Goal: Contribute content: Contribute content

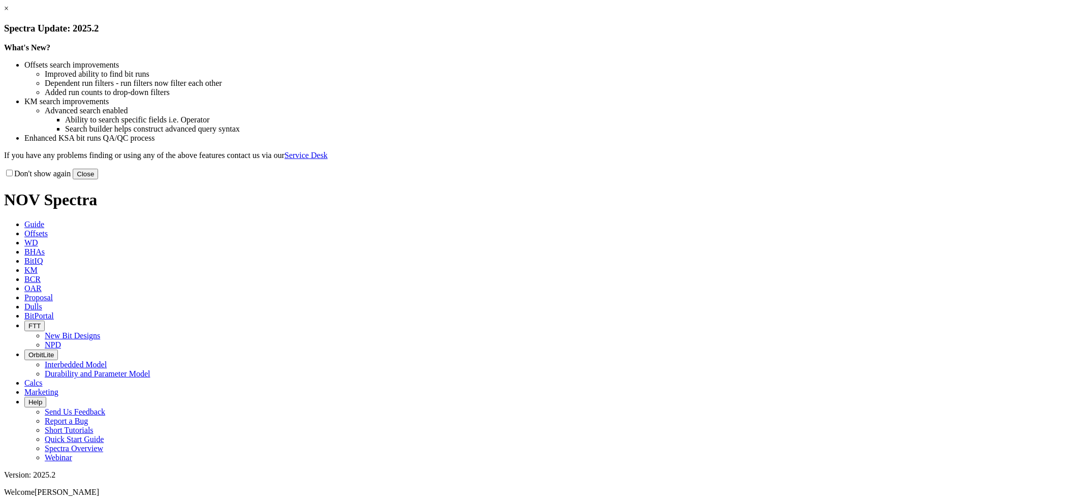
click at [9, 13] on link "×" at bounding box center [6, 8] width 5 height 9
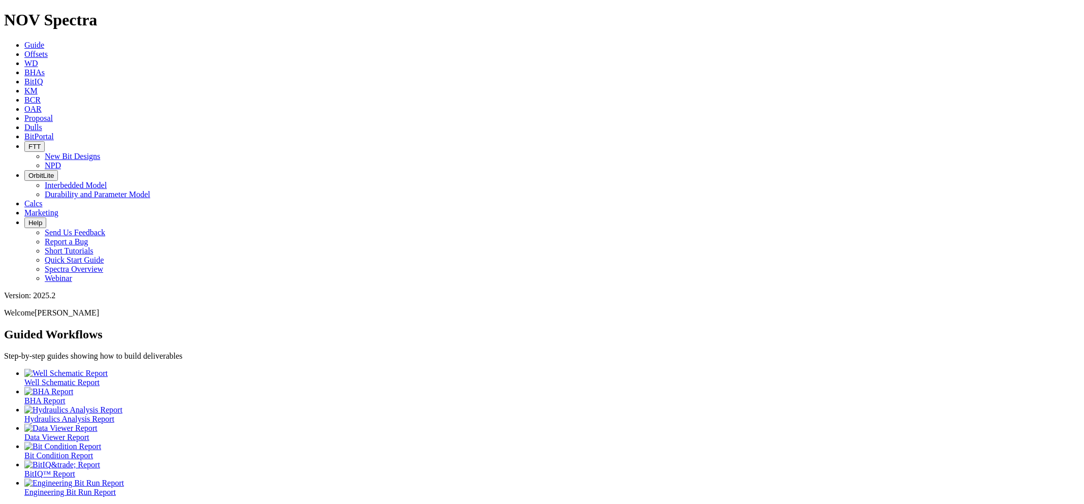
click at [42, 123] on link "Dulls" at bounding box center [33, 127] width 18 height 9
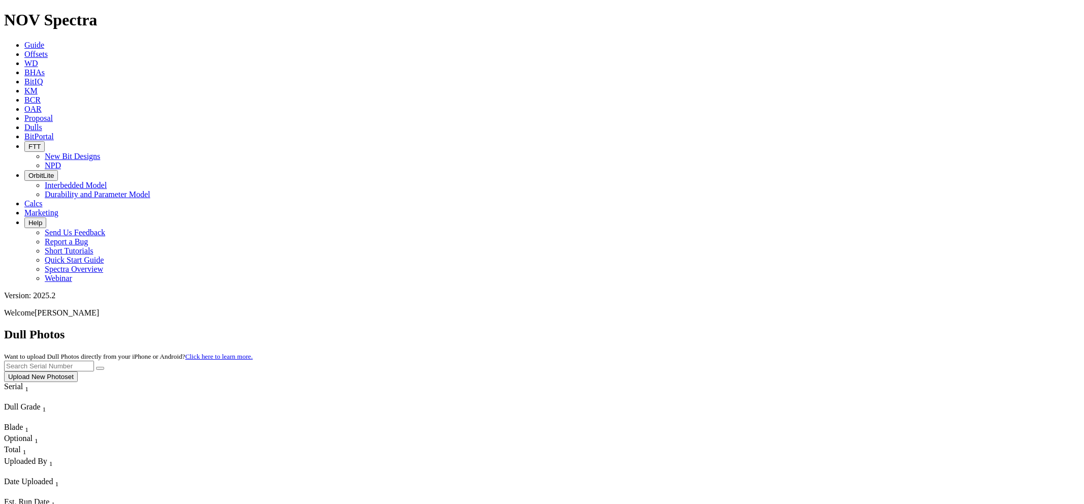
paste input "S317243"
click at [96, 367] on button "submit" at bounding box center [100, 368] width 8 height 3
drag, startPoint x: 235, startPoint y: 290, endPoint x: 212, endPoint y: 293, distance: 22.6
drag, startPoint x: 880, startPoint y: 45, endPoint x: 826, endPoint y: 48, distance: 53.5
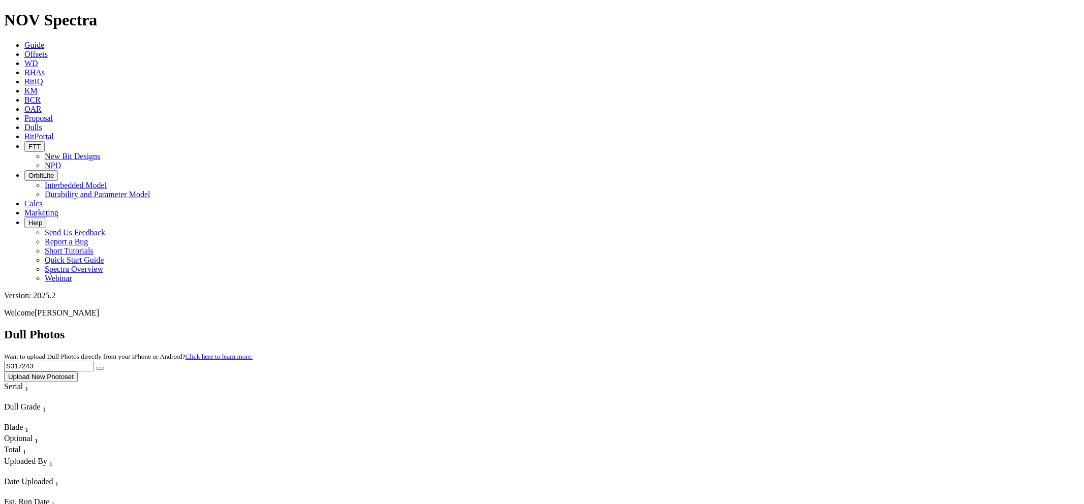
click at [826, 328] on div "Dull Photos Want to upload Dull Photos directly from your iPhone or Android? Cl…" at bounding box center [542, 355] width 1076 height 54
paste input "8854"
type input "S318854"
click at [96, 367] on button "submit" at bounding box center [100, 368] width 8 height 3
click at [78, 372] on button "Upload New Photoset" at bounding box center [41, 377] width 74 height 11
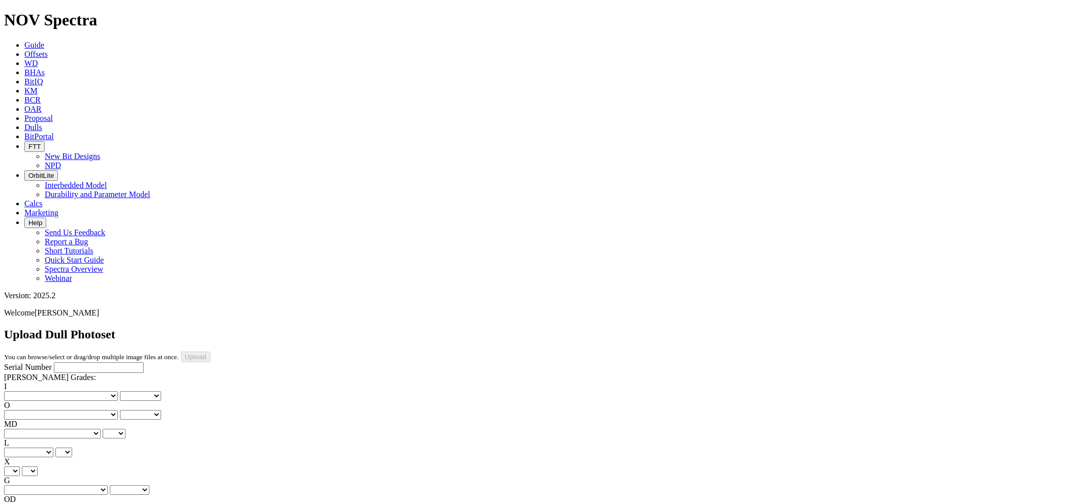
paste input "S318854"
click at [54, 362] on input "S318854" at bounding box center [99, 367] width 90 height 11
type input "S318854"
click at [55, 391] on select "No lost, worn or damaged cutters 0 1 2 3 4 5 6 7 8 No diamond table left on any…" at bounding box center [61, 396] width 114 height 10
select select "number:1"
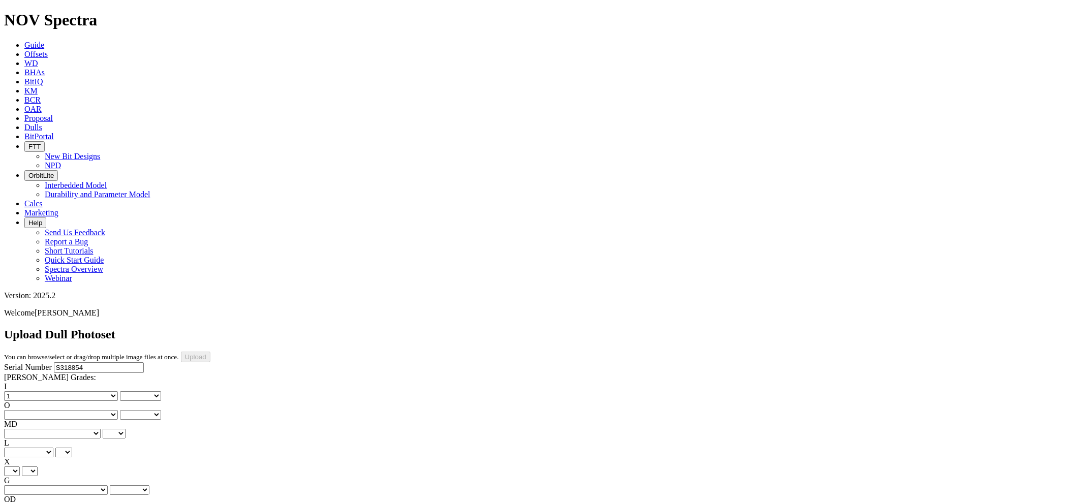
click at [20, 391] on select "No lost, worn or damaged cutters 0 1 2 3 4 5 6 7 8 No diamond table left on any…" at bounding box center [61, 396] width 114 height 10
select select "number:1"
drag, startPoint x: 108, startPoint y: 152, endPoint x: 103, endPoint y: 159, distance: 8.3
click at [109, 410] on select "No lost, worn or damaged cutters 0 1 2 3 4 5 6 7 8 No diamond table left on any…" at bounding box center [61, 415] width 114 height 10
select select "number:1"
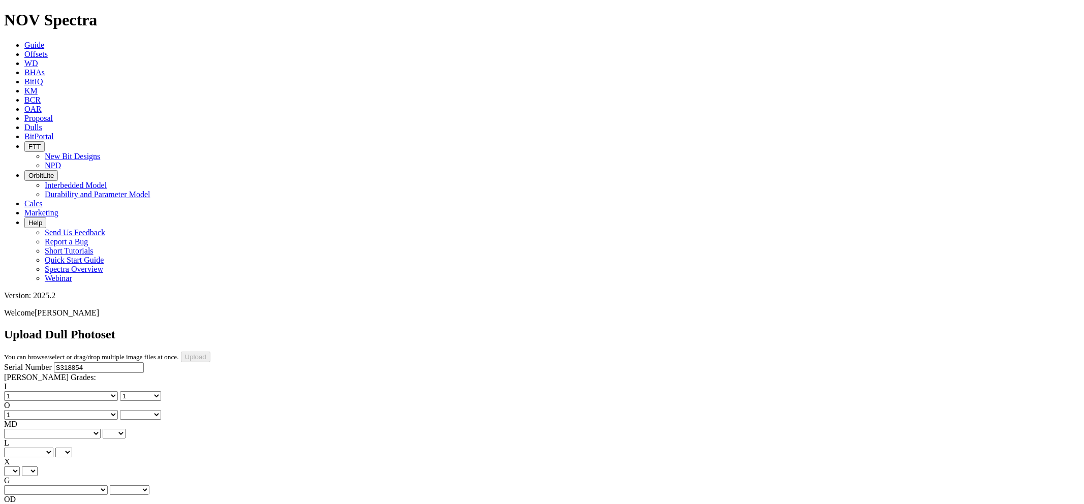
click at [72, 410] on select "No lost, worn or damaged cutters 0 1 2 3 4 5 6 7 8 No diamond table left on any…" at bounding box center [61, 415] width 114 height 10
select select "number:1"
click at [54, 429] on select "BF - Bond Failure BT - Broken Teeth/Cutters BU - Balled Up Bit CR - Cored CT - …" at bounding box center [52, 434] width 97 height 10
select select "string:WT"
click at [20, 429] on select "BF - Bond Failure BT - Broken Teeth/Cutters BU - Balled Up Bit CR - Cored CT - …" at bounding box center [52, 434] width 97 height 10
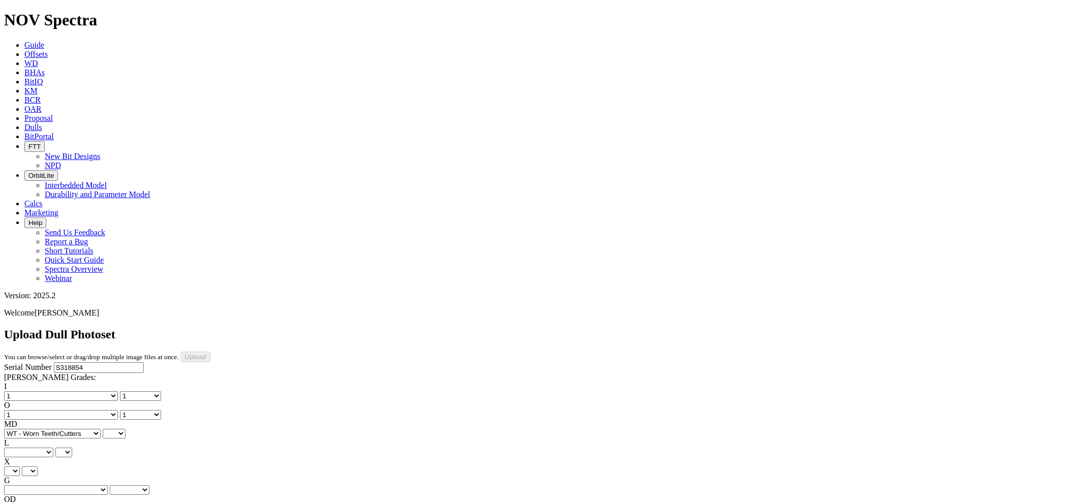
select select "string:WT"
click at [53, 448] on select "A - All C - Cone G - Gauge N - Nose S - Shoulder T - Taper" at bounding box center [28, 453] width 49 height 10
select select "string:A"
click at [53, 448] on select "A - All C - Cone G - Gauge N - Nose S - Shoulder T - Taper" at bounding box center [28, 453] width 49 height 10
select select "string:A"
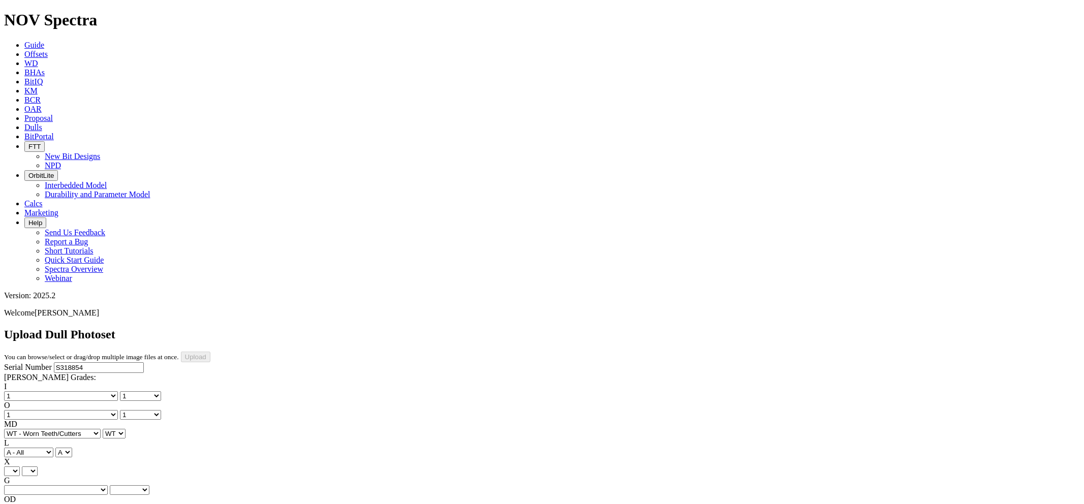
click at [20, 467] on select "X" at bounding box center [12, 472] width 16 height 10
select select "string:X"
click at [20, 467] on select "X" at bounding box center [12, 472] width 16 height 10
select select "string:X"
click at [104, 485] on select "Unknown I - In Gauge 1 - 1/16 in Undergauge" 2 - 2/16 in Undergauge = ⅛ in" 8 -…" at bounding box center [56, 490] width 104 height 10
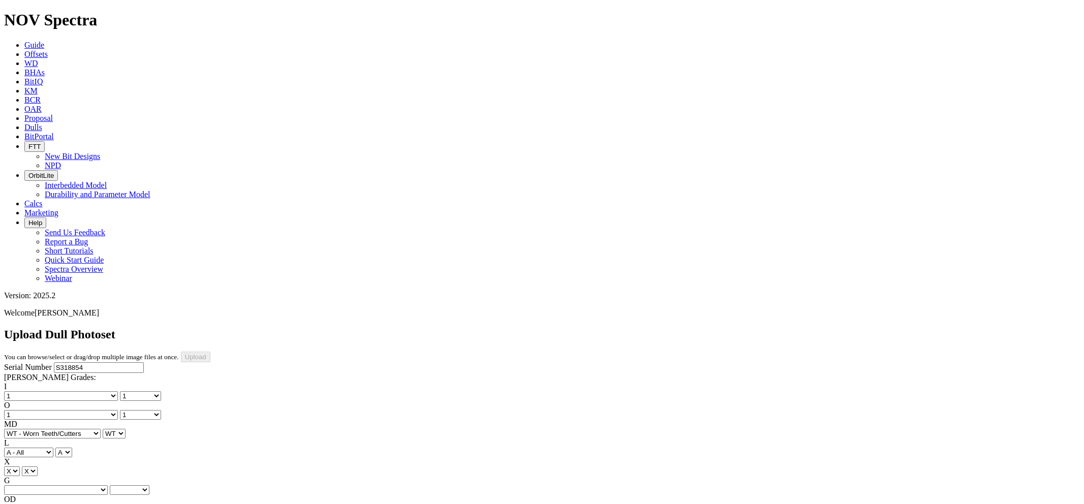
select select "string:I"
click at [72, 485] on select "Unknown I - In Gauge 1 - 1/16 in Undergauge" 2 - 2/16 in Undergauge = ⅛ in" 8 -…" at bounding box center [56, 490] width 104 height 10
select select "string:I"
click at [103, 485] on select "Unknown I - In Gauge 1 - 1/16 in Undergauge" 2 - 2/16 in Undergauge = ⅛ in" 8 -…" at bounding box center [56, 490] width 104 height 10
click at [72, 485] on select "Unknown I - In Gauge 1 - 1/16 in Undergauge" 2 - 2/16 in Undergauge = ⅛ in" 8 -…" at bounding box center [56, 490] width 104 height 10
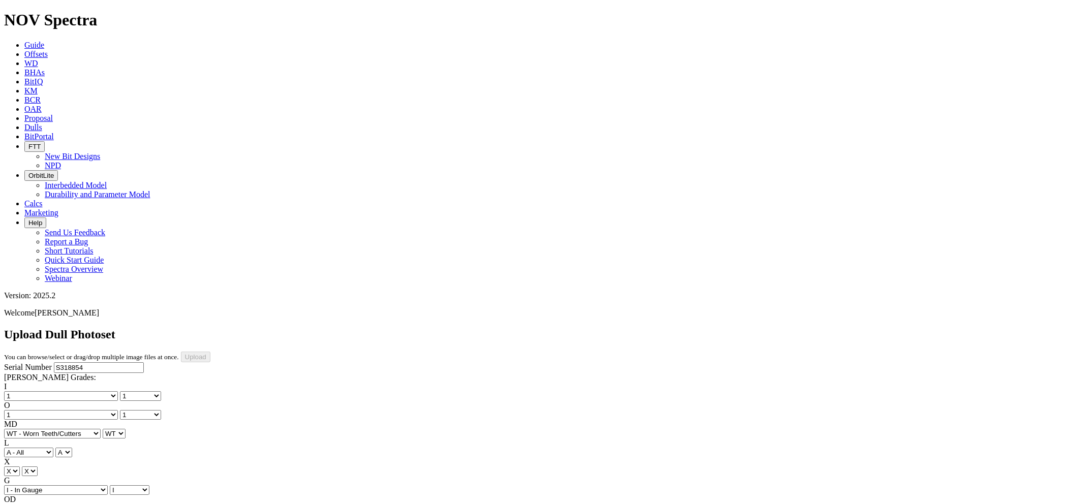
click at [54, 504] on select "BF - Bond Failure BT - Broken Teeth/Cutters BU - Balled Up Bit CR - Cored CT - …" at bounding box center [52, 509] width 97 height 10
select select "string:NO"
click at [20, 504] on select "BF - Bond Failure BT - Broken Teeth/Cutters BU - Balled Up Bit CR - Cored CT - …" at bounding box center [52, 509] width 97 height 10
select select "string:NO"
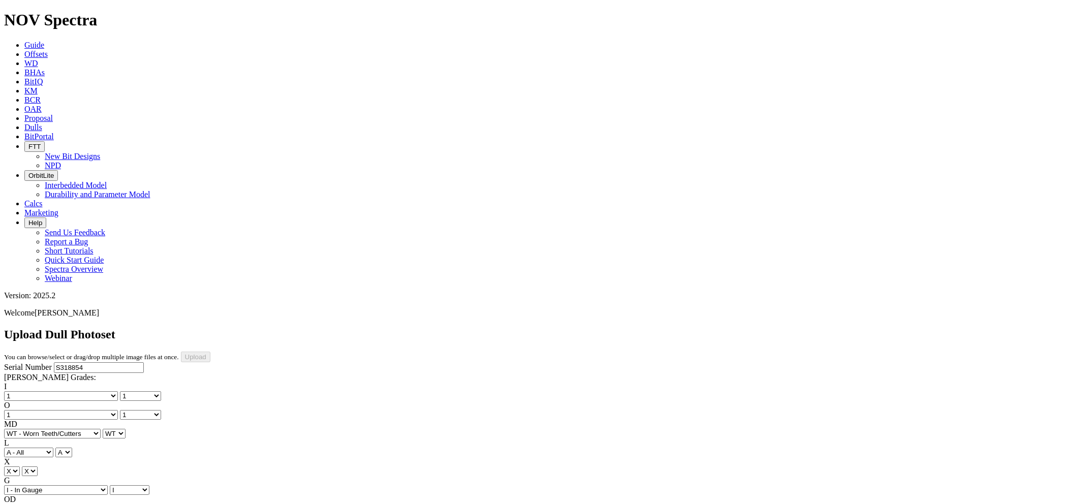
select select "string:BHA"
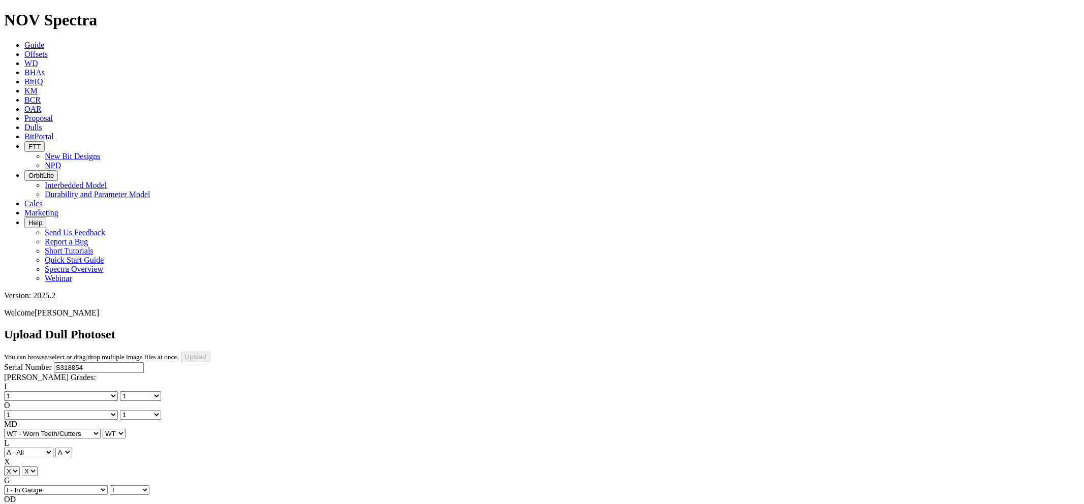
type input "7/30/25"
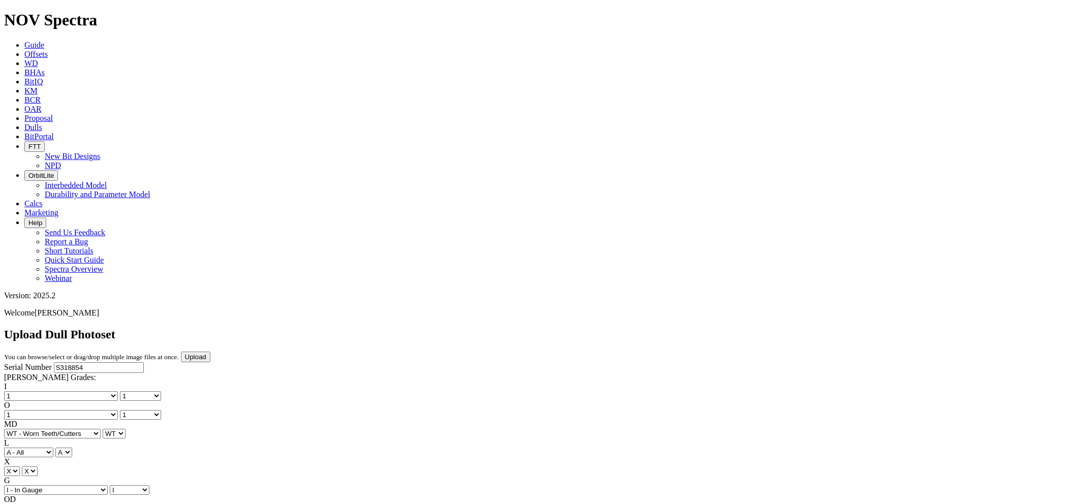
click at [210, 352] on input "Upload" at bounding box center [195, 357] width 29 height 11
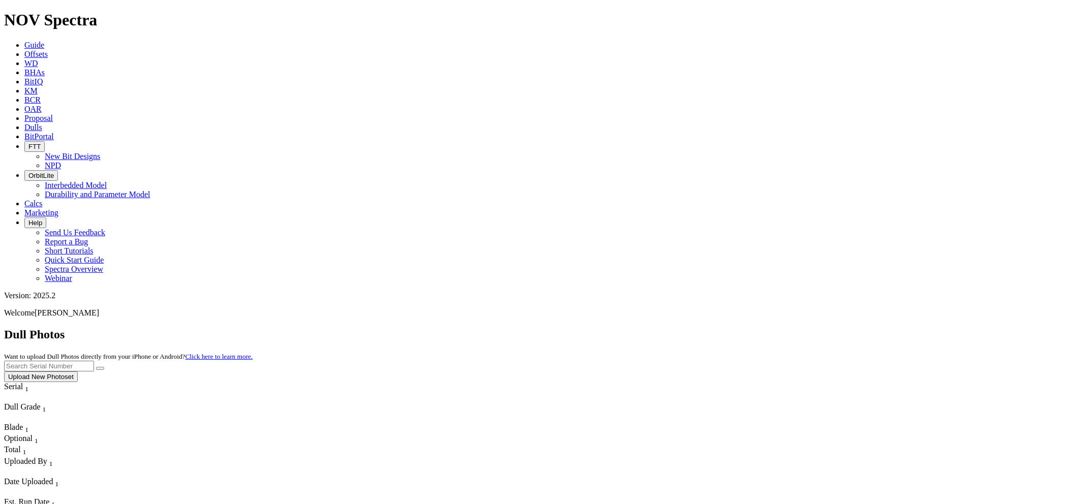
paste input "S318854"
click at [96, 367] on button "submit" at bounding box center [100, 368] width 8 height 3
drag, startPoint x: 901, startPoint y: 49, endPoint x: 812, endPoint y: 40, distance: 89.4
click at [806, 328] on div "Dull Photos Want to upload Dull Photos directly from your iPhone or Android? Cl…" at bounding box center [542, 355] width 1076 height 54
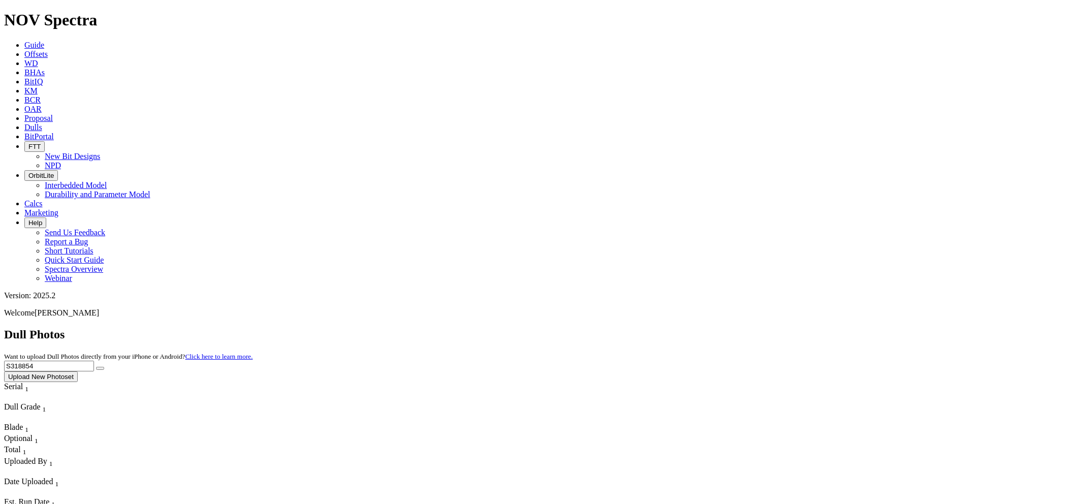
paste input "21373"
type input "S321373"
click at [96, 367] on button "submit" at bounding box center [100, 368] width 8 height 3
click at [78, 372] on button "Upload New Photoset" at bounding box center [41, 377] width 74 height 11
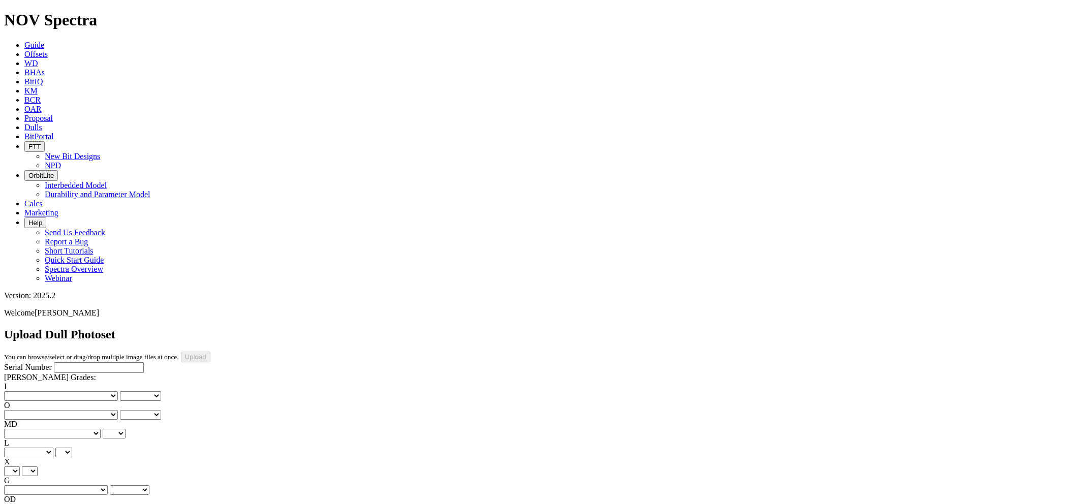
click at [69, 362] on input "Serial Number" at bounding box center [99, 367] width 90 height 11
paste input "S321373"
type input "S321373"
click at [54, 391] on select "No lost, worn or damaged cutters 0 1 2 3 4 5 6 7 8 No diamond table left on any…" at bounding box center [61, 396] width 114 height 10
select select "number:1"
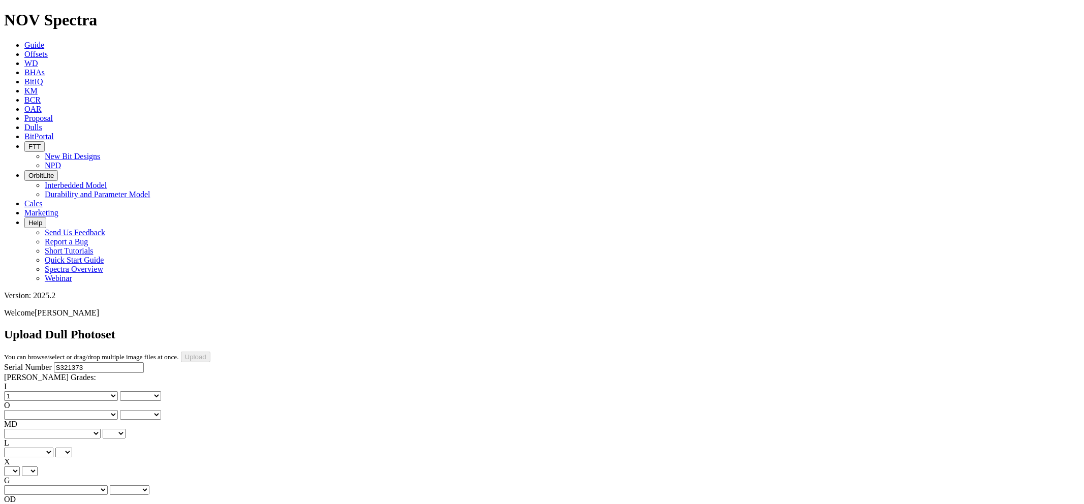
click at [20, 391] on select "No lost, worn or damaged cutters 0 1 2 3 4 5 6 7 8 No diamond table left on any…" at bounding box center [61, 396] width 114 height 10
select select "number:1"
click at [105, 410] on select "No lost, worn or damaged cutters 0 1 2 3 4 5 6 7 8 No diamond table left on any…" at bounding box center [61, 415] width 114 height 10
select select "number:1"
click at [72, 410] on select "No lost, worn or damaged cutters 0 1 2 3 4 5 6 7 8 No diamond table left on any…" at bounding box center [61, 415] width 114 height 10
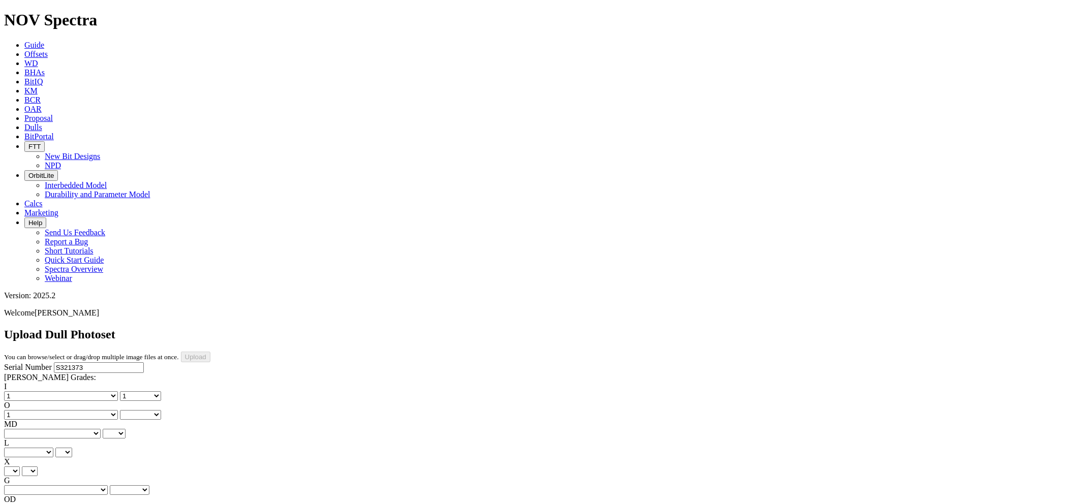
select select "number:1"
click at [57, 429] on select "BF - Bond Failure BT - Broken Teeth/Cutters BU - Balled Up Bit CR - Cored CT - …" at bounding box center [52, 434] width 97 height 10
select select "string:WT"
click at [20, 429] on select "BF - Bond Failure BT - Broken Teeth/Cutters BU - Balled Up Bit CR - Cored CT - …" at bounding box center [52, 434] width 97 height 10
select select "string:WT"
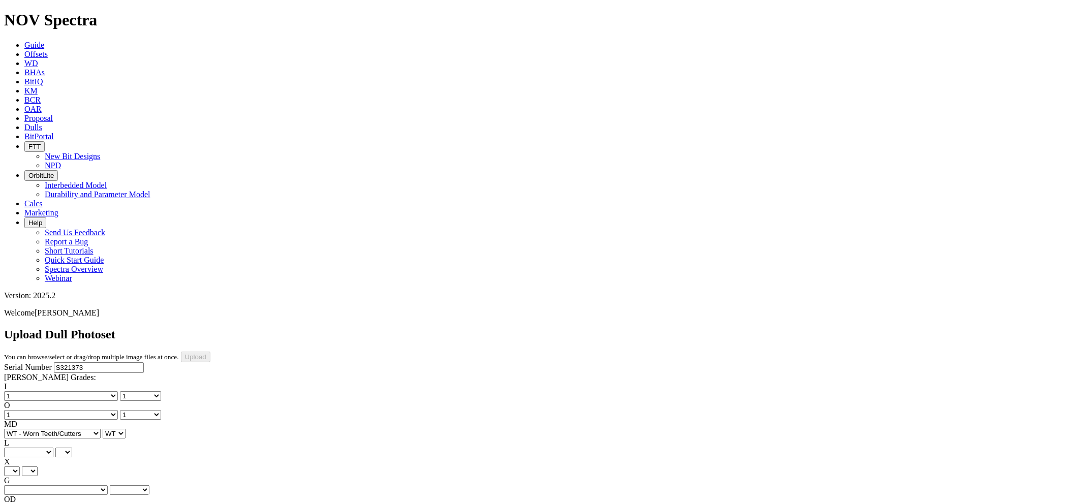
click at [53, 448] on select "A - All C - Cone G - Gauge N - Nose S - Shoulder T - Taper" at bounding box center [28, 453] width 49 height 10
select select "string:A"
click at [53, 448] on select "A - All C - Cone G - Gauge N - Nose S - Shoulder T - Taper" at bounding box center [28, 453] width 49 height 10
select select "string:A"
click at [20, 467] on select "X" at bounding box center [12, 472] width 16 height 10
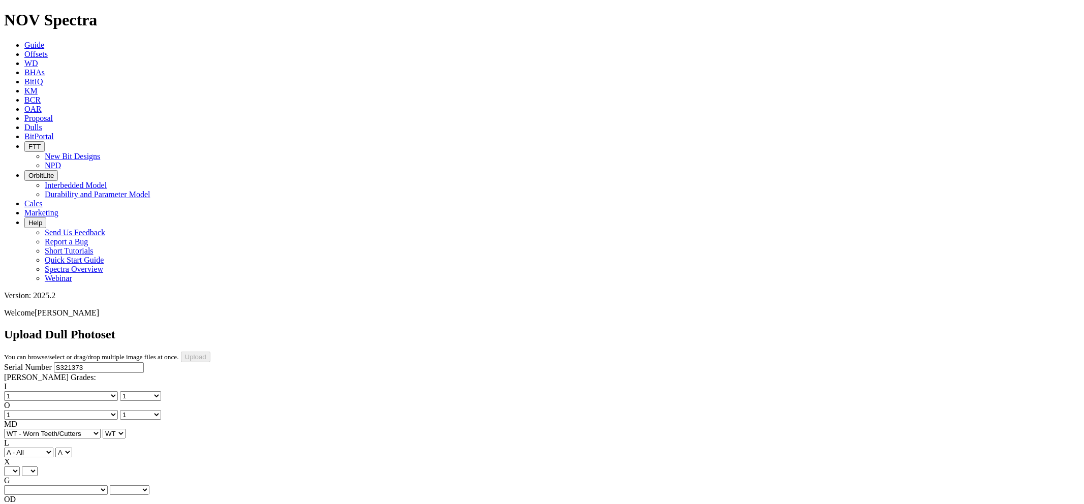
select select "string:X"
click at [20, 467] on select "X" at bounding box center [12, 472] width 16 height 10
select select "string:X"
click at [106, 485] on select "Unknown I - In Gauge 1 - 1/16 in Undergauge" 2 - 2/16 in Undergauge = ⅛ in" 8 -…" at bounding box center [56, 490] width 104 height 10
select select "string:I"
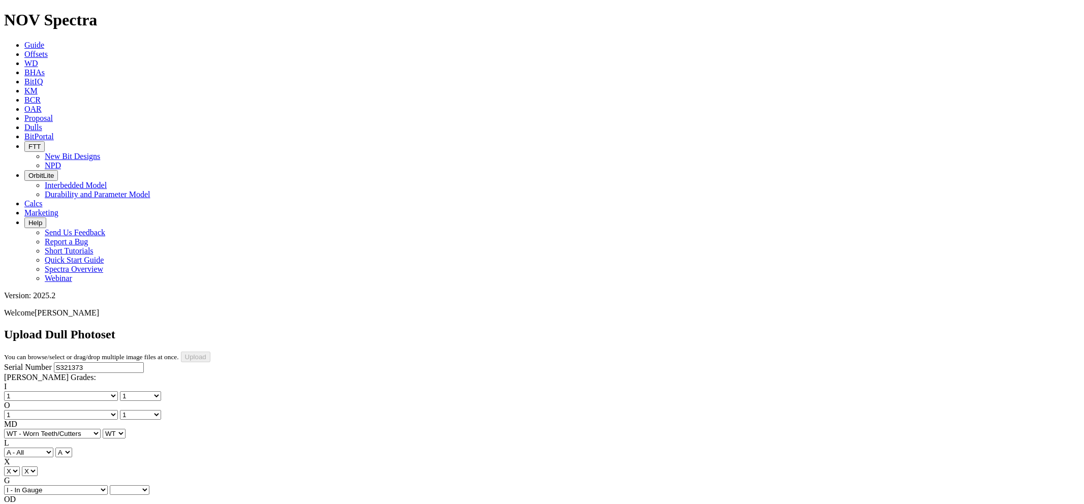
click at [72, 485] on select "Unknown I - In Gauge 1 - 1/16 in Undergauge" 2 - 2/16 in Undergauge = ⅛ in" 8 -…" at bounding box center [56, 490] width 104 height 10
select select "string:I"
click at [58, 504] on select "BF - Bond Failure BT - Broken Teeth/Cutters BU - Balled Up Bit CR - Cored CT - …" at bounding box center [52, 509] width 97 height 10
select select "string:NO"
click at [20, 504] on select "BF - Bond Failure BT - Broken Teeth/Cutters BU - Balled Up Bit CR - Cored CT - …" at bounding box center [52, 509] width 97 height 10
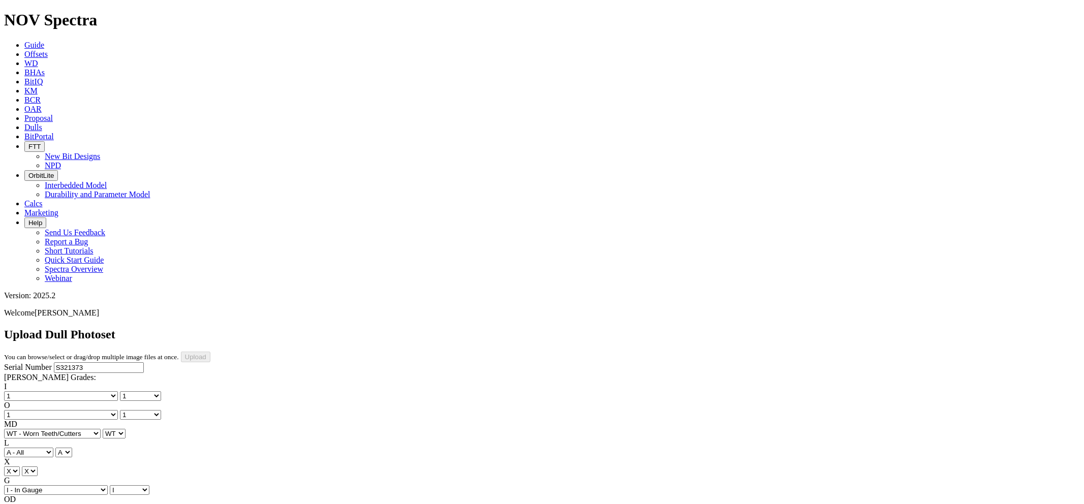
select select "string:NO"
select select "string:TD"
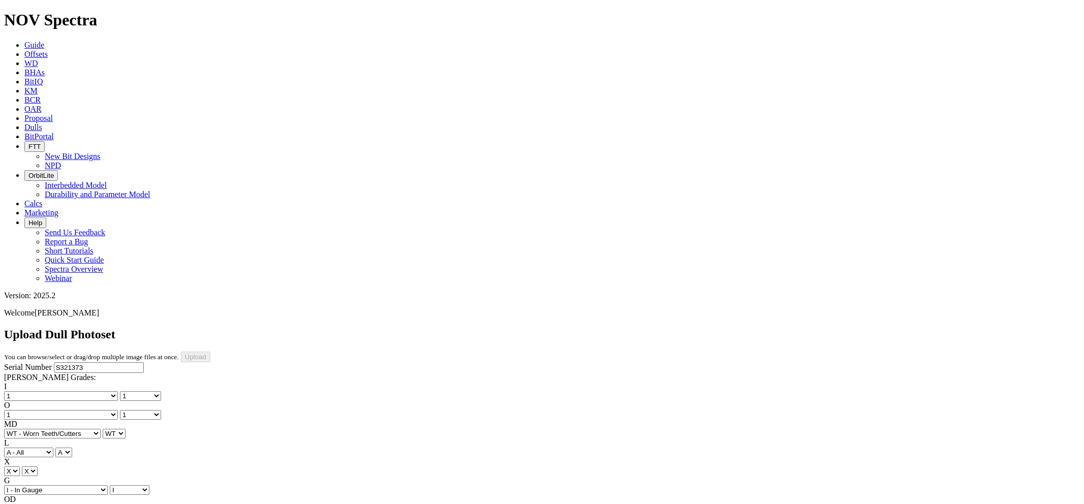
type input "8/18/25"
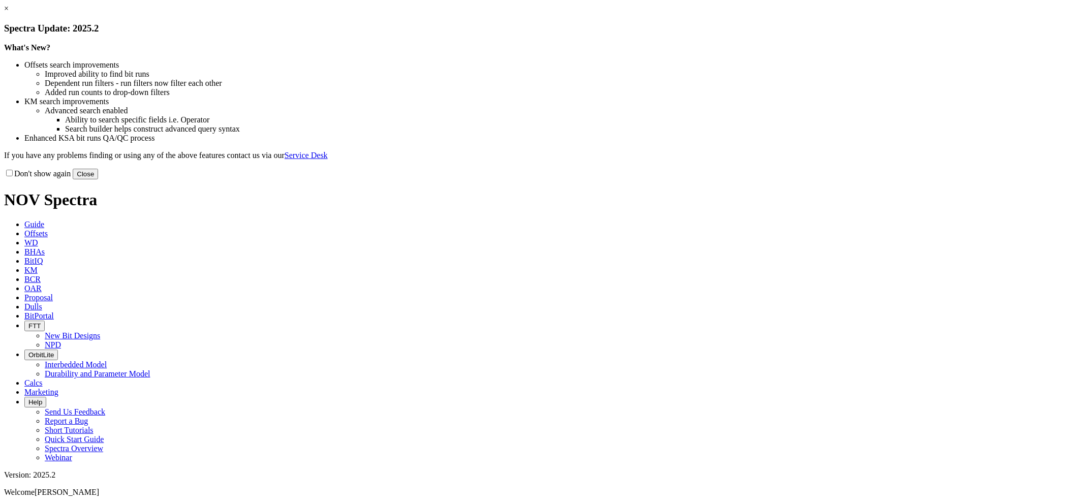
click at [9, 13] on link "×" at bounding box center [6, 8] width 5 height 9
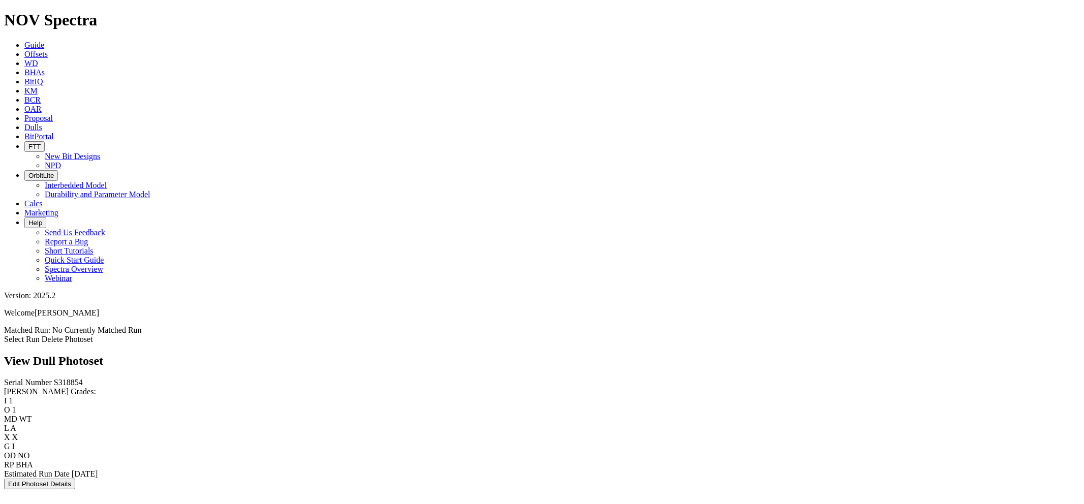
scroll to position [791, 0]
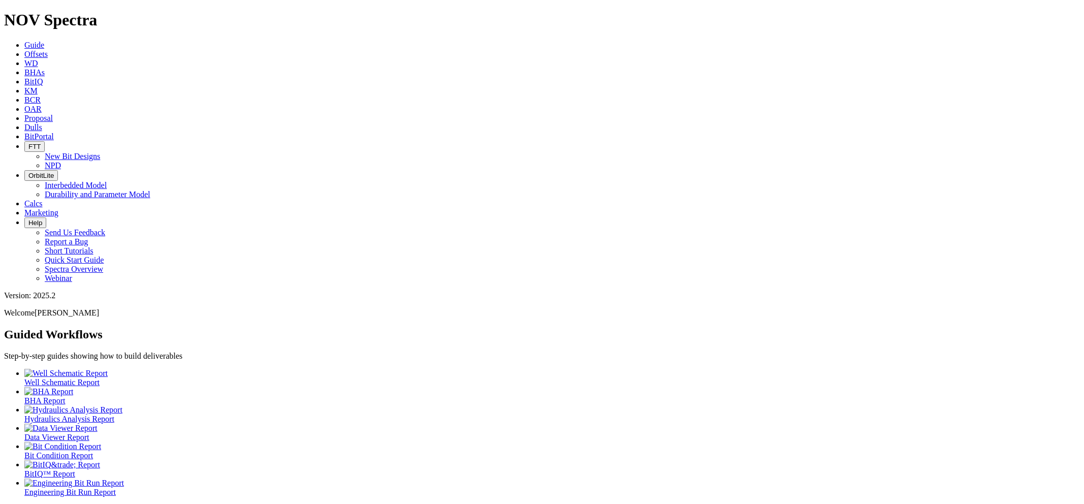
click at [24, 123] on icon at bounding box center [24, 127] width 0 height 9
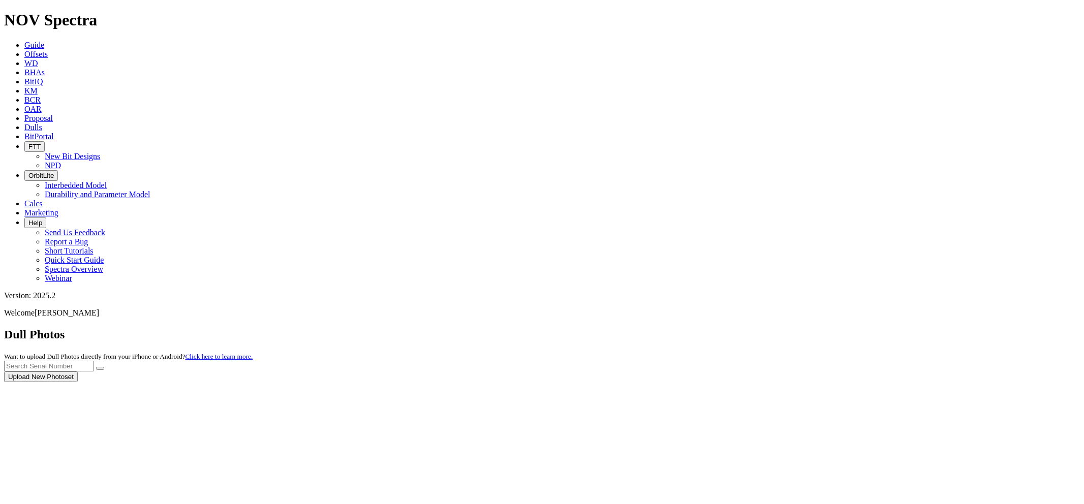
click at [1030, 382] on div at bounding box center [542, 382] width 1076 height 0
paste input "S321373"
type input "S321373"
click at [96, 367] on button "submit" at bounding box center [100, 368] width 8 height 3
click at [78, 372] on button "Upload New Photoset" at bounding box center [41, 377] width 74 height 11
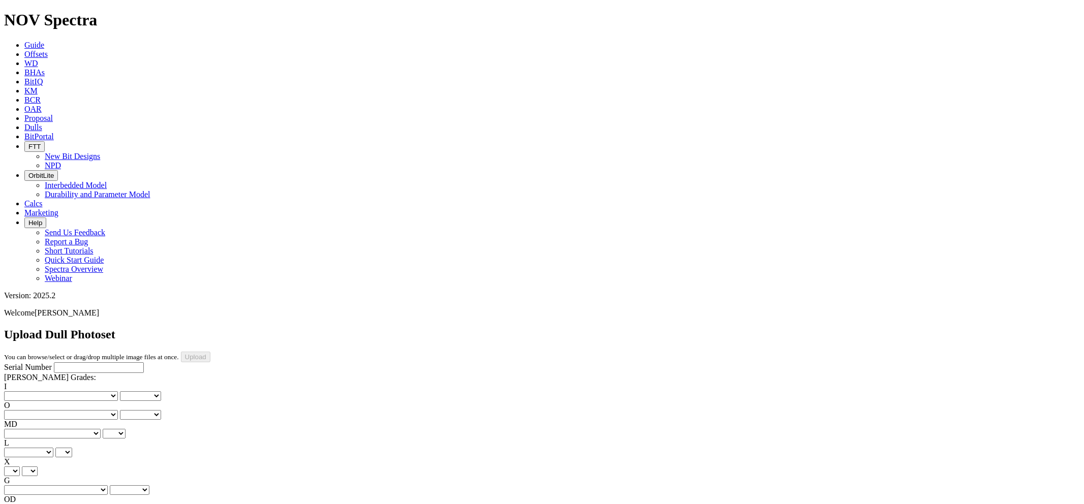
click at [90, 362] on input "Serial Number" at bounding box center [99, 367] width 90 height 11
paste input "S321373"
type input "S321373"
click at [58, 391] on select "No lost, worn or damaged cutters 0 1 2 3 4 5 6 7 8 No diamond table left on any…" at bounding box center [61, 396] width 114 height 10
select select "number:1"
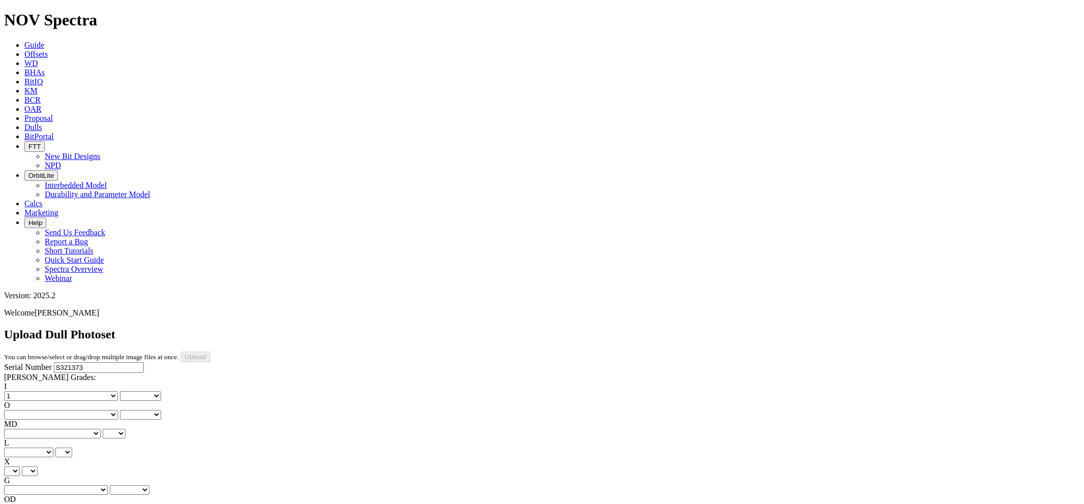
click at [20, 391] on select "No lost, worn or damaged cutters 0 1 2 3 4 5 6 7 8 No diamond table left on any…" at bounding box center [61, 396] width 114 height 10
select select "number:1"
click at [110, 410] on select "No lost, worn or damaged cutters 0 1 2 3 4 5 6 7 8 No diamond table left on any…" at bounding box center [61, 415] width 114 height 10
select select "number:1"
click at [72, 410] on select "No lost, worn or damaged cutters 0 1 2 3 4 5 6 7 8 No diamond table left on any…" at bounding box center [61, 415] width 114 height 10
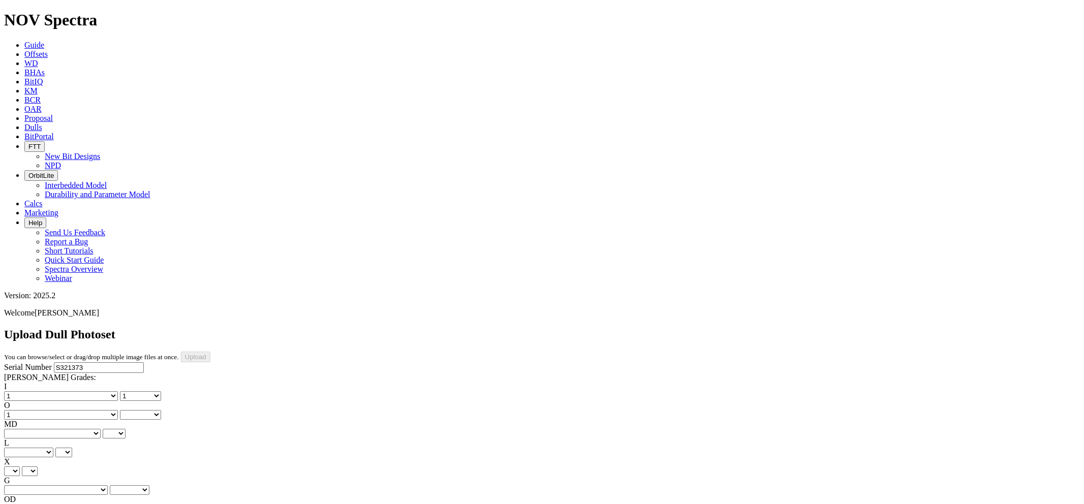
select select "number:1"
click at [57, 429] on select "BF - Bond Failure BT - Broken Teeth/Cutters BU - Balled Up Bit CR - Cored CT - …" at bounding box center [52, 434] width 97 height 10
select select "string:WT"
click at [20, 429] on select "BF - Bond Failure BT - Broken Teeth/Cutters BU - Balled Up Bit CR - Cored CT - …" at bounding box center [52, 434] width 97 height 10
select select "string:WT"
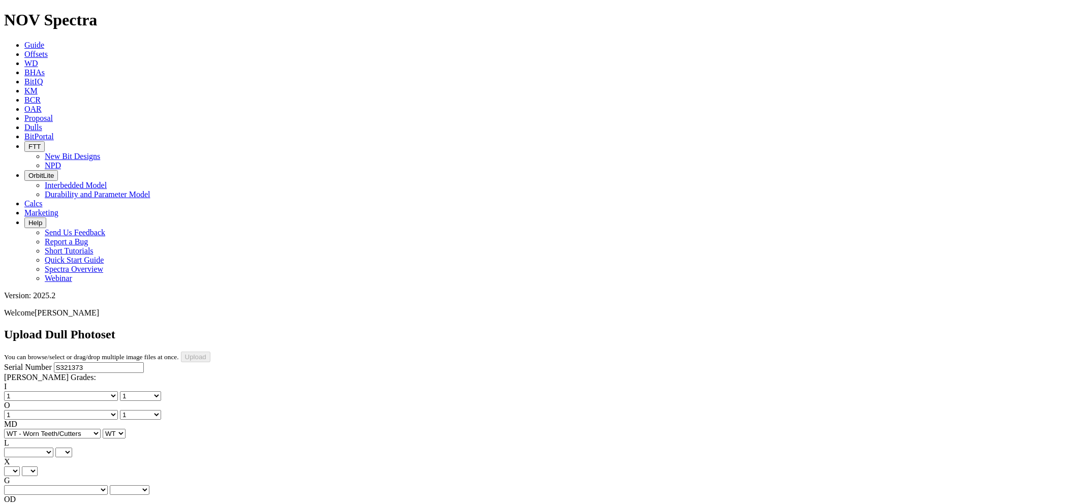
click at [53, 448] on select "A - All C - Cone G - Gauge N - Nose S - Shoulder T - Taper" at bounding box center [28, 453] width 49 height 10
select select "string:A"
click at [53, 448] on select "A - All C - Cone G - Gauge N - Nose S - Shoulder T - Taper" at bounding box center [28, 453] width 49 height 10
select select "string:A"
click at [20, 467] on select "X" at bounding box center [12, 472] width 16 height 10
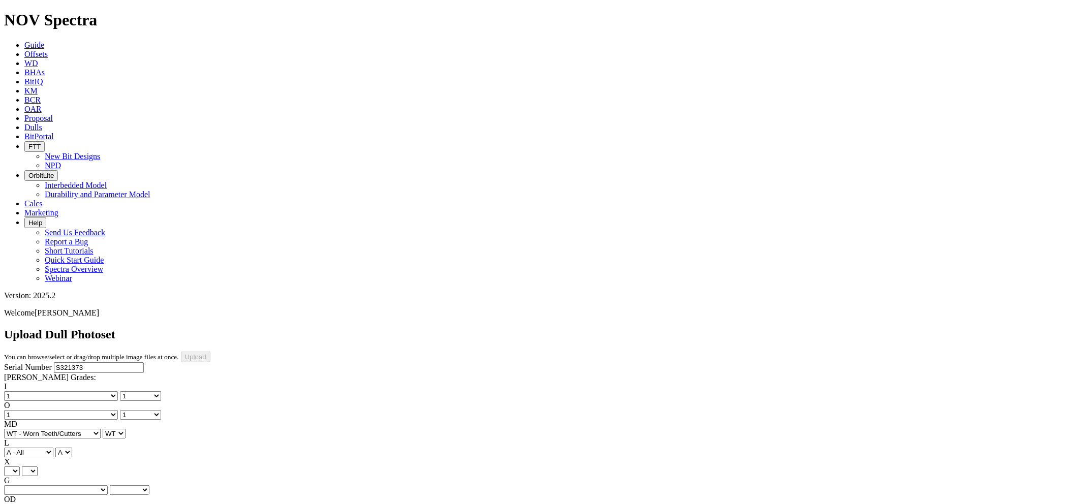
select select "string:X"
click at [20, 467] on select "X" at bounding box center [12, 472] width 16 height 10
select select "string:X"
click at [108, 485] on select "Unknown I - In Gauge 1 - 1/16 in Undergauge" 2 - 2/16 in Undergauge = ⅛ in" 8 -…" at bounding box center [56, 490] width 104 height 10
select select "string:I"
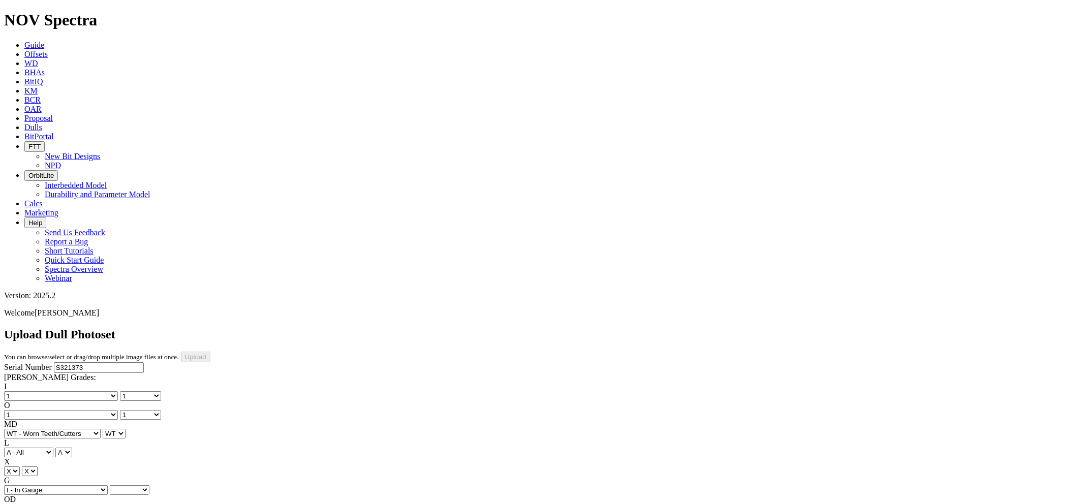
click at [72, 485] on select "Unknown I - In Gauge 1 - 1/16 in Undergauge" 2 - 2/16 in Undergauge = ⅛ in" 8 -…" at bounding box center [56, 490] width 104 height 10
select select "string:I"
click at [55, 504] on select "BF - Bond Failure BT - Broken Teeth/Cutters BU - Balled Up Bit CR - Cored CT - …" at bounding box center [52, 509] width 97 height 10
select select "string:NO"
click at [20, 504] on select "BF - Bond Failure BT - Broken Teeth/Cutters BU - Balled Up Bit CR - Cored CT - …" at bounding box center [52, 509] width 97 height 10
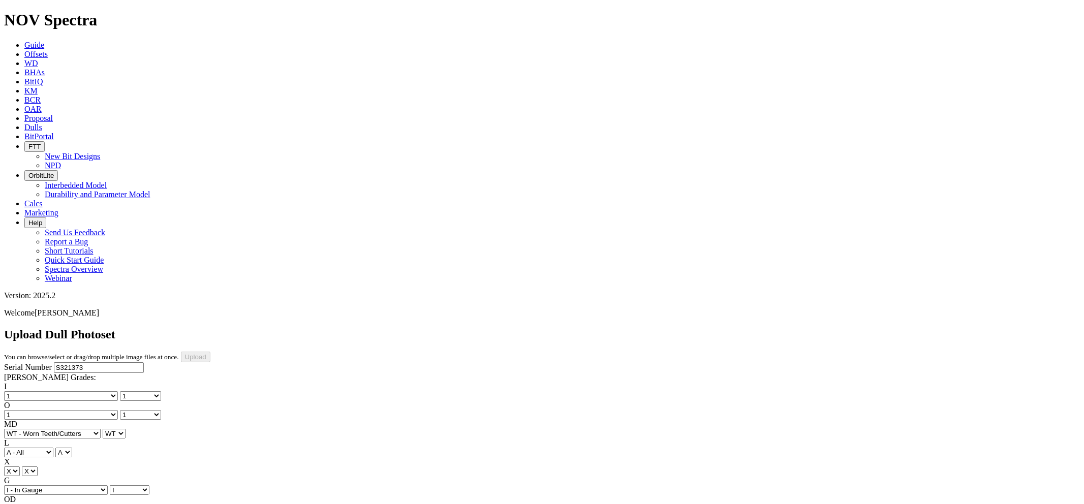
select select "string:NO"
select select "string:TD"
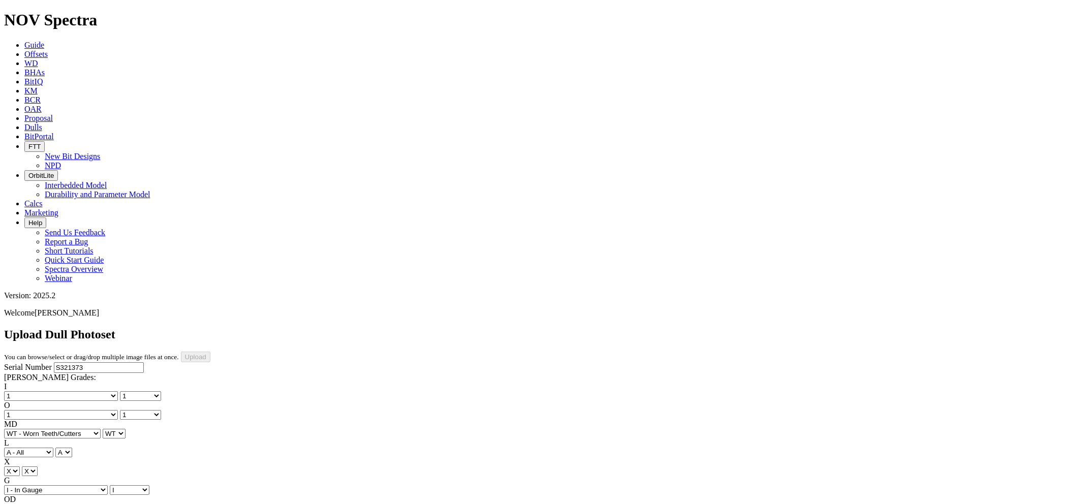
type input "8/18/25"
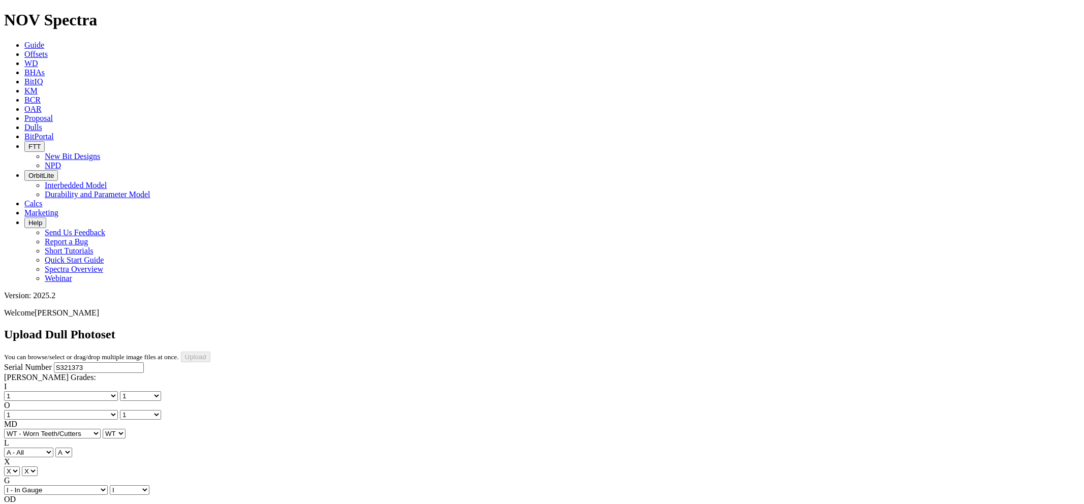
select select "number:1"
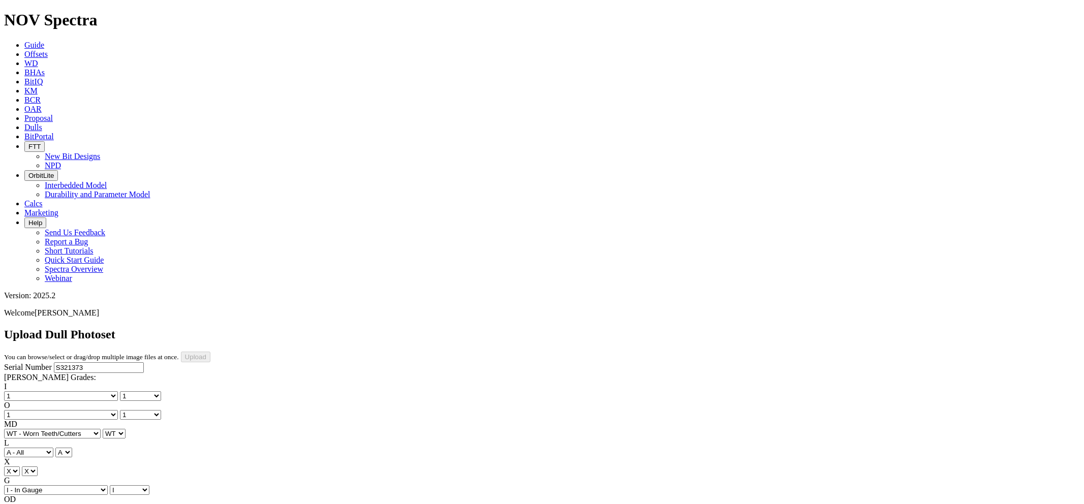
select select "string:WT"
select select "string:I"
select select "string:NO"
select select "string:TD"
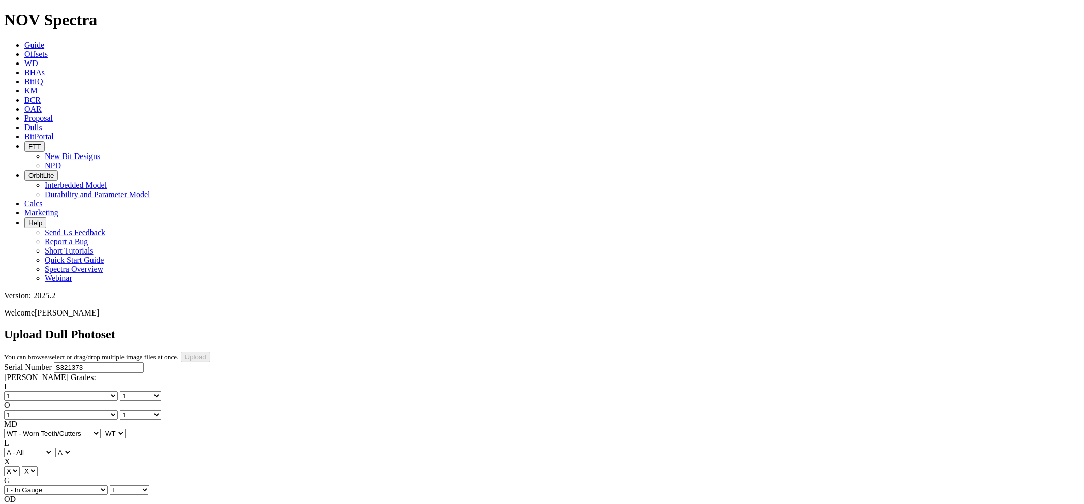
select select "string:BladePhoto1"
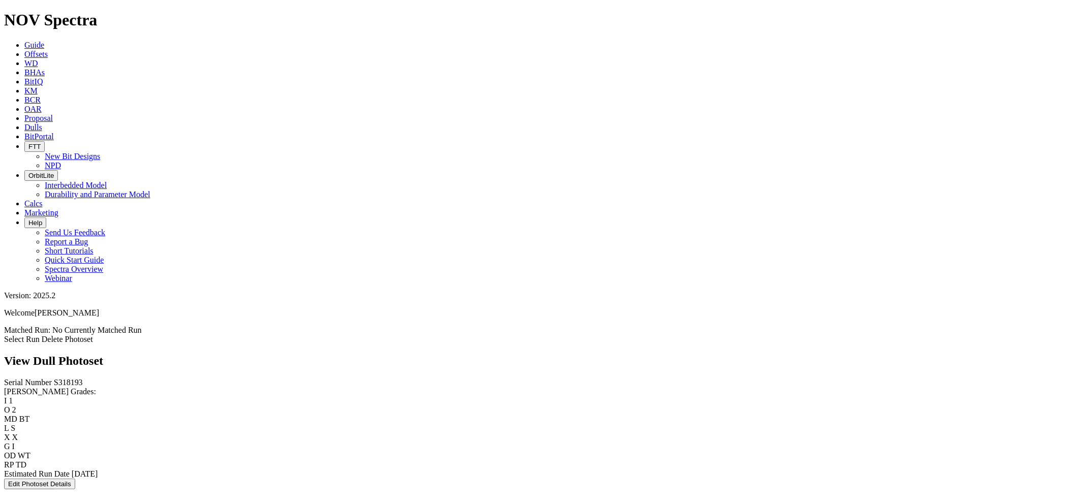
scroll to position [710, 0]
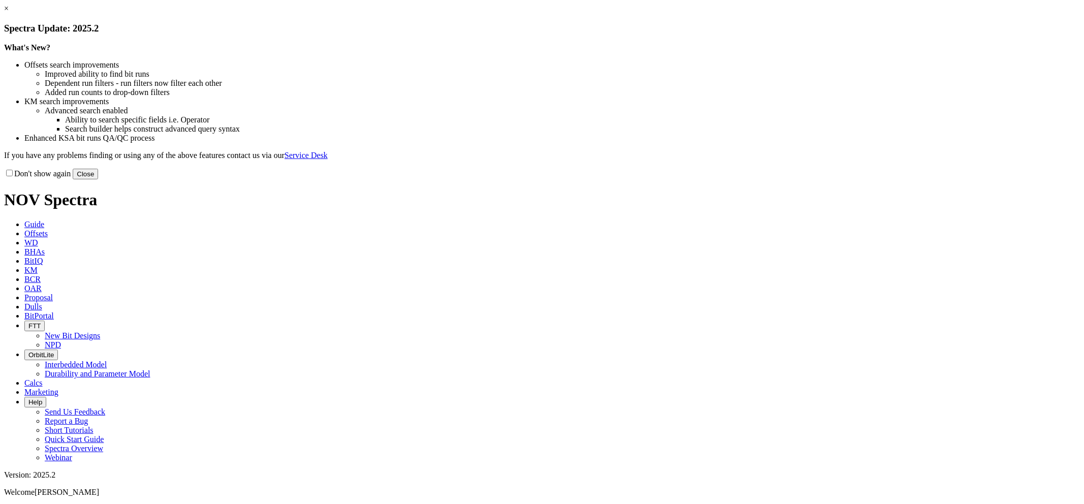
click at [9, 13] on link "×" at bounding box center [6, 8] width 5 height 9
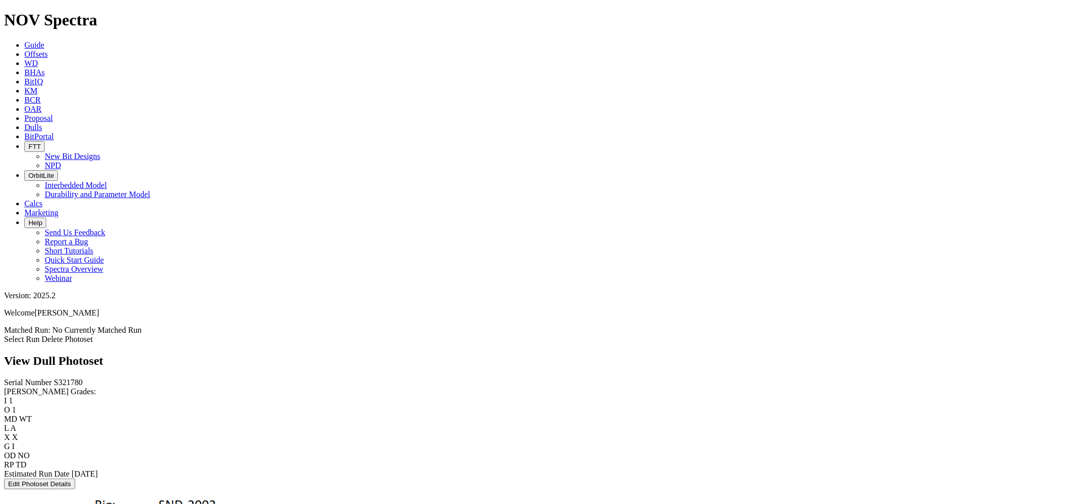
scroll to position [877, 0]
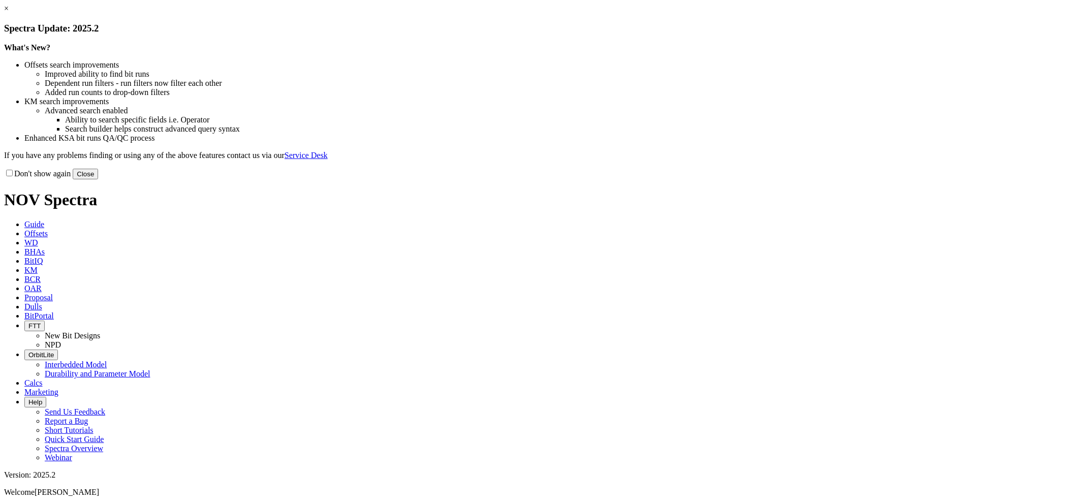
click at [9, 13] on link "×" at bounding box center [6, 8] width 5 height 9
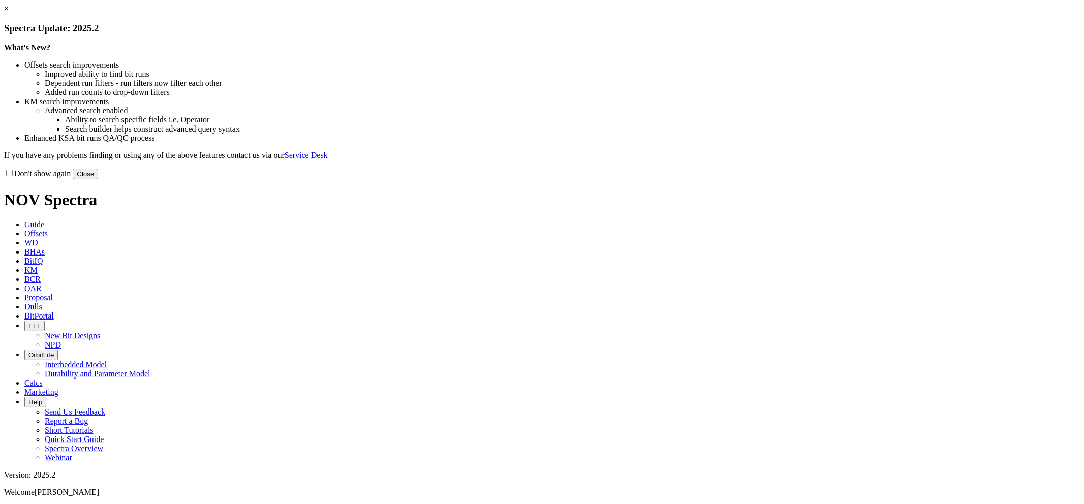
click at [98, 179] on button "Close" at bounding box center [85, 174] width 25 height 11
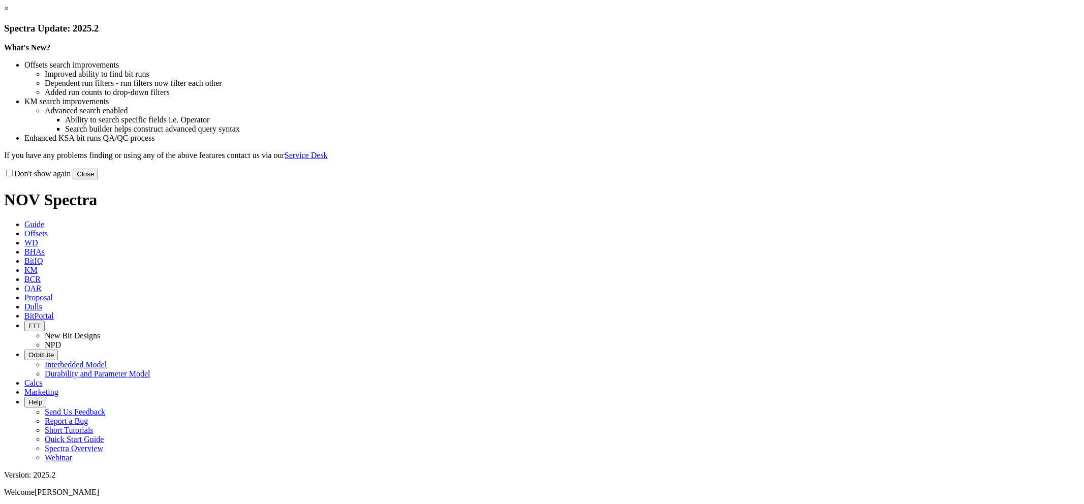
drag, startPoint x: 0, startPoint y: 0, endPoint x: 762, endPoint y: 82, distance: 766.8
click at [9, 13] on link "×" at bounding box center [6, 8] width 5 height 9
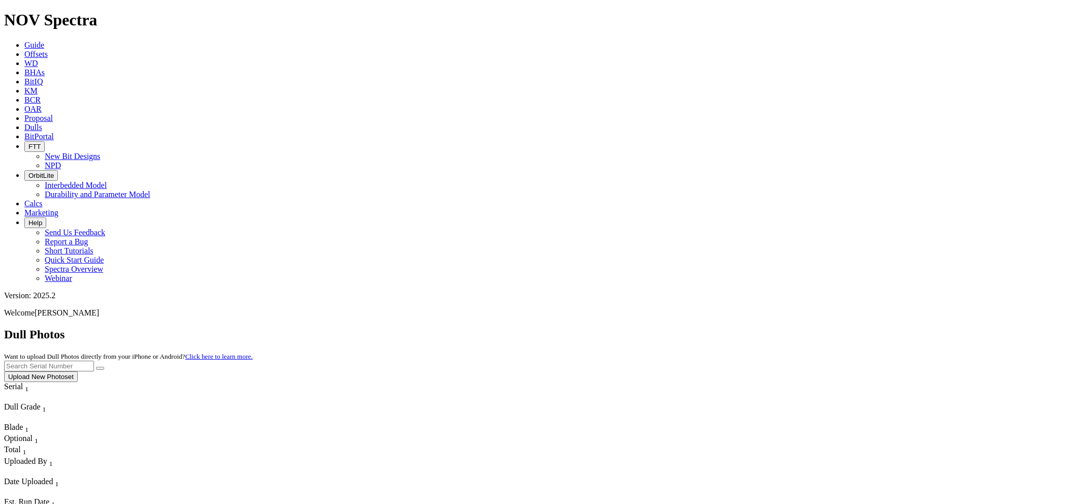
click at [94, 361] on input "text" at bounding box center [49, 366] width 90 height 11
paste input "S320123"
type input "S320123"
click at [96, 367] on button "submit" at bounding box center [100, 368] width 8 height 3
click at [78, 372] on button "Upload New Photoset" at bounding box center [41, 377] width 74 height 11
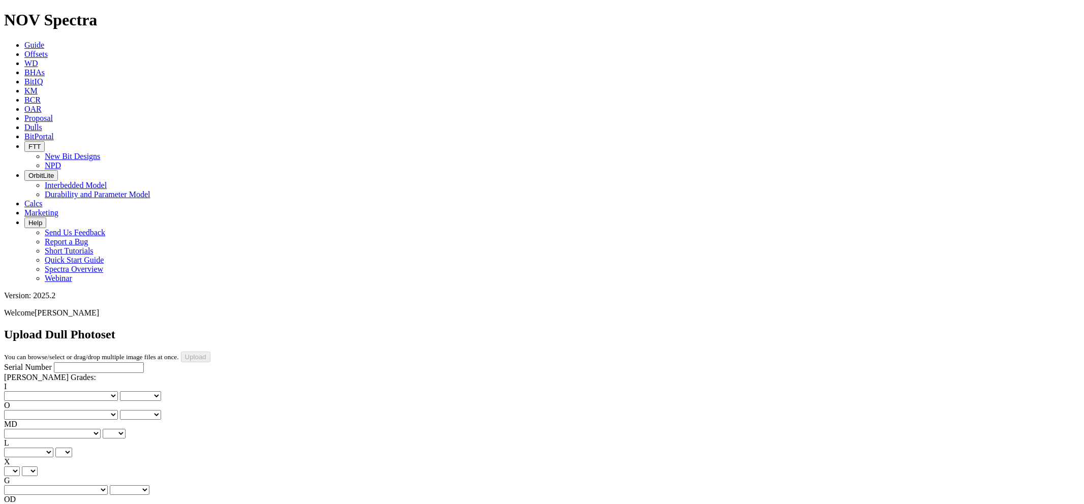
click at [73, 362] on input "Serial Number" at bounding box center [99, 367] width 90 height 11
paste input "S320123"
type input "S320123"
click at [53, 391] on select "No lost, worn or damaged cutters 0 1 2 3 4 5 6 7 8 No diamond table left on any…" at bounding box center [61, 396] width 114 height 10
select select "number:1"
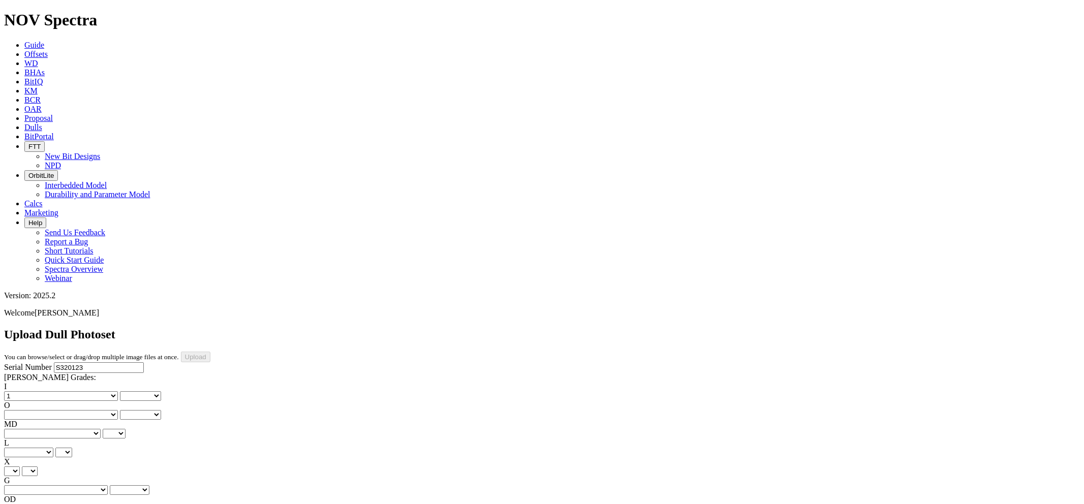
click at [20, 391] on select "No lost, worn or damaged cutters 0 1 2 3 4 5 6 7 8 No diamond table left on any…" at bounding box center [61, 396] width 114 height 10
select select "number:1"
click at [105, 410] on select "No lost, worn or damaged cutters 0 1 2 3 4 5 6 7 8 No diamond table left on any…" at bounding box center [61, 415] width 114 height 10
select select "number:1"
click at [72, 410] on select "No lost, worn or damaged cutters 0 1 2 3 4 5 6 7 8 No diamond table left on any…" at bounding box center [61, 415] width 114 height 10
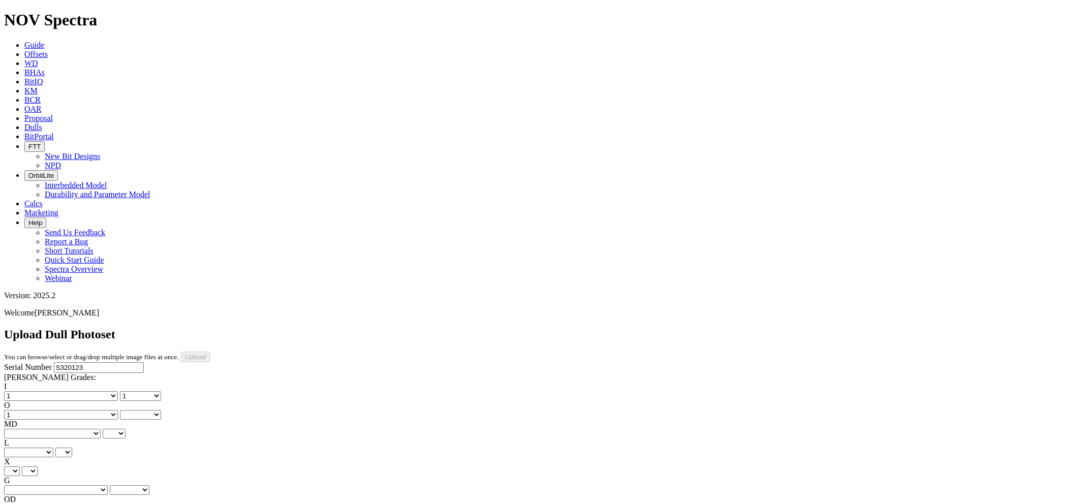
select select "number:1"
click at [58, 429] on select "BF - Bond Failure BT - Broken Teeth/Cutters BU - Balled Up Bit CR - Cored CT - …" at bounding box center [52, 434] width 97 height 10
select select "string:WT"
click at [20, 429] on select "BF - Bond Failure BT - Broken Teeth/Cutters BU - Balled Up Bit CR - Cored CT - …" at bounding box center [52, 434] width 97 height 10
select select "string:WT"
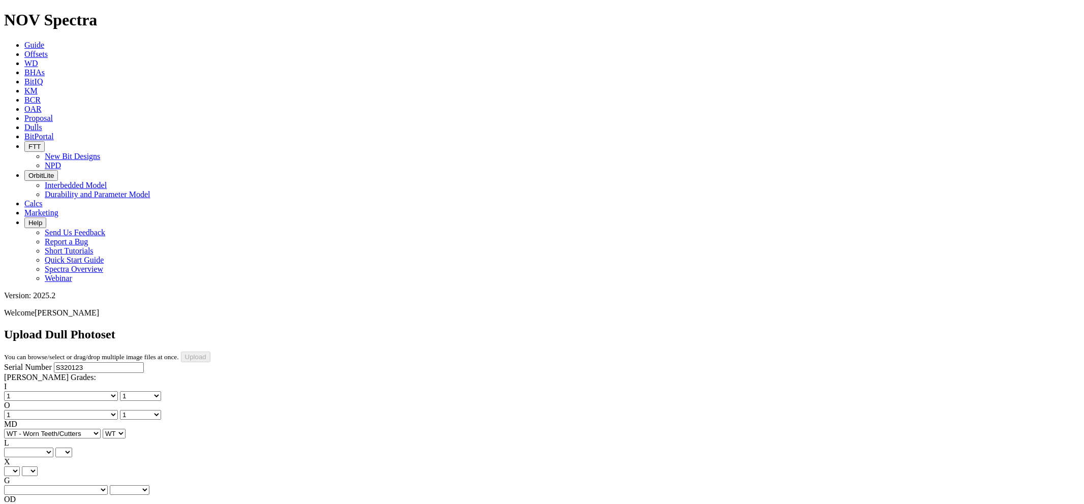
click at [53, 448] on select "A - All C - Cone G - Gauge N - Nose S - Shoulder T - Taper" at bounding box center [28, 453] width 49 height 10
select select "string:A"
click at [53, 448] on select "A - All C - Cone G - Gauge N - Nose S - Shoulder T - Taper" at bounding box center [28, 453] width 49 height 10
select select "string:A"
click at [20, 467] on select "X" at bounding box center [12, 472] width 16 height 10
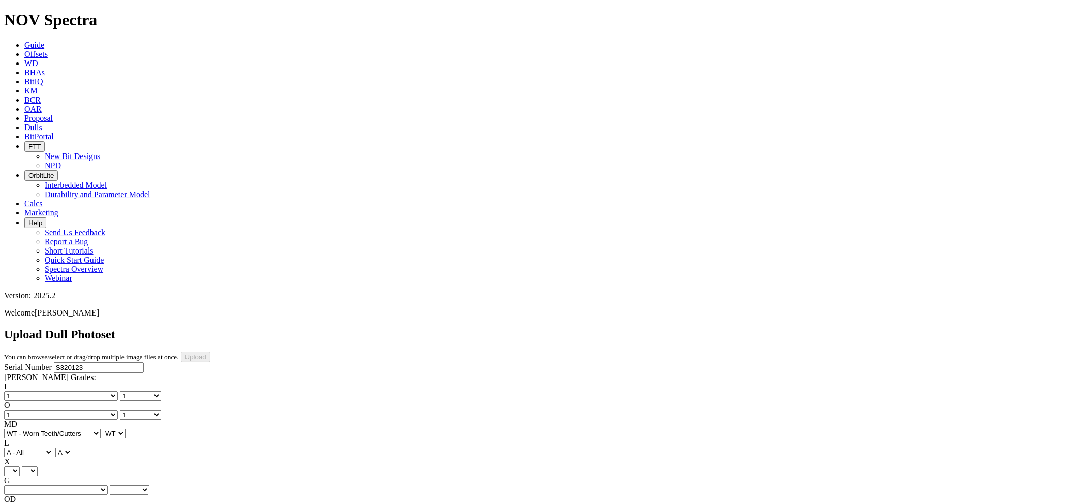
select select "string:X"
click at [20, 467] on select "X" at bounding box center [12, 472] width 16 height 10
select select "string:X"
click at [113, 476] on div "G Unknown I - In Gauge 1 - 1/16 in Undergauge" 2 - 2/16 in Undergauge = ⅛ in" 8…" at bounding box center [542, 485] width 1076 height 19
click at [107, 485] on select "Unknown I - In Gauge 1 - 1/16 in Undergauge" 2 - 2/16 in Undergauge = ⅛ in" 8 -…" at bounding box center [56, 490] width 104 height 10
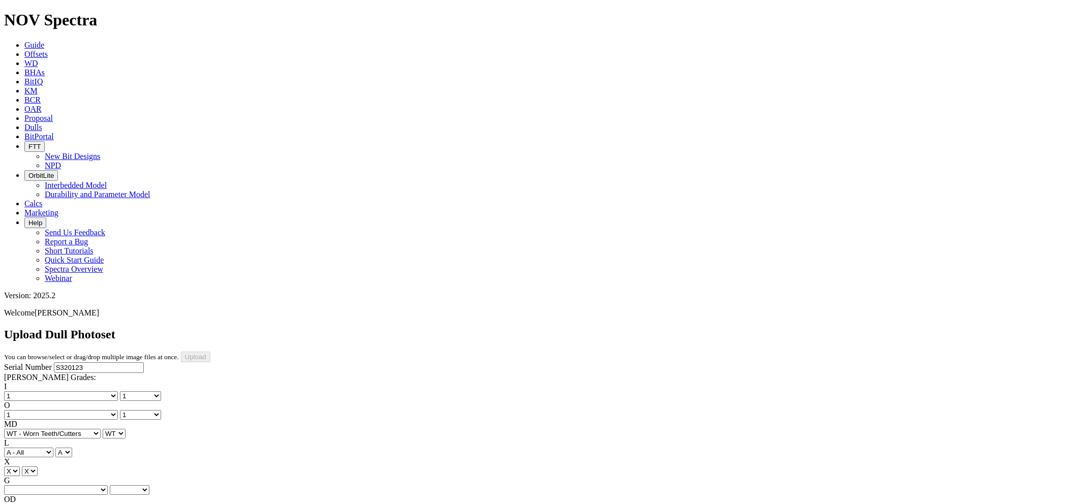
select select "string:I"
click at [72, 485] on select "Unknown I - In Gauge 1 - 1/16 in Undergauge" 2 - 2/16 in Undergauge = ⅛ in" 8 -…" at bounding box center [56, 490] width 104 height 10
select select "string:I"
click at [56, 504] on select "BF - Bond Failure BT - Broken Teeth/Cutters BU - Balled Up Bit CR - Cored CT - …" at bounding box center [52, 509] width 97 height 10
select select "string:NO"
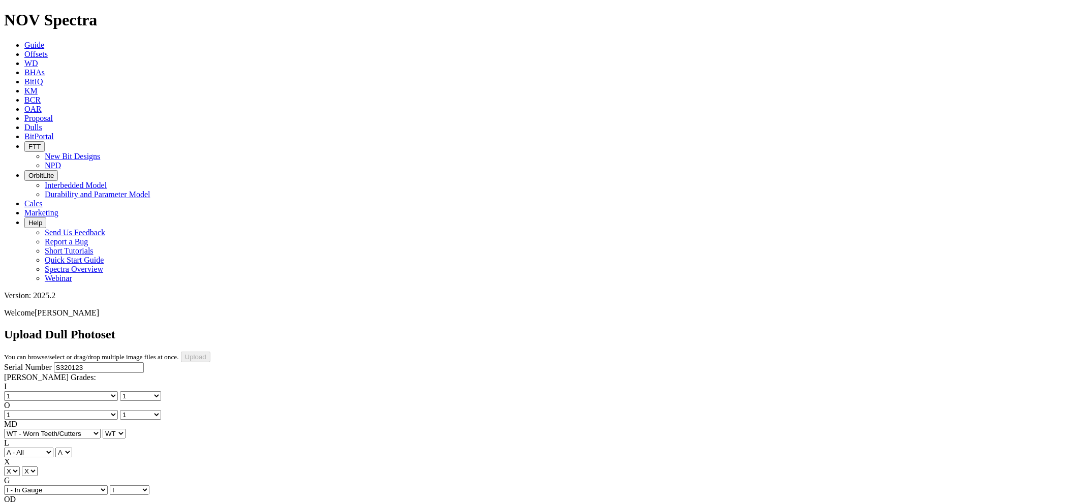
click at [20, 504] on select "BF - Bond Failure BT - Broken Teeth/Cutters BU - Balled Up Bit CR - Cored CT - …" at bounding box center [52, 509] width 97 height 10
select select "string:NO"
select select "string:TD"
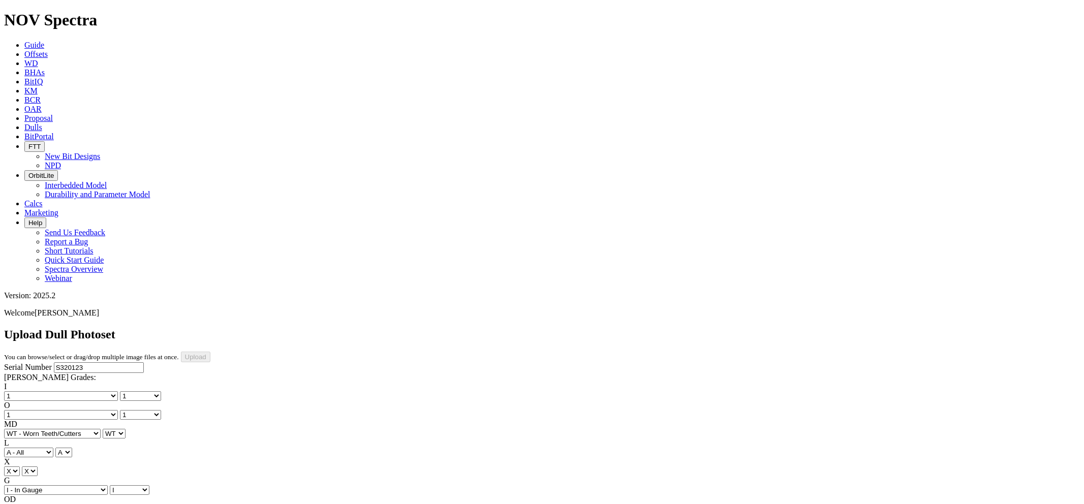
select select "string:TD"
type input "9/6/25"
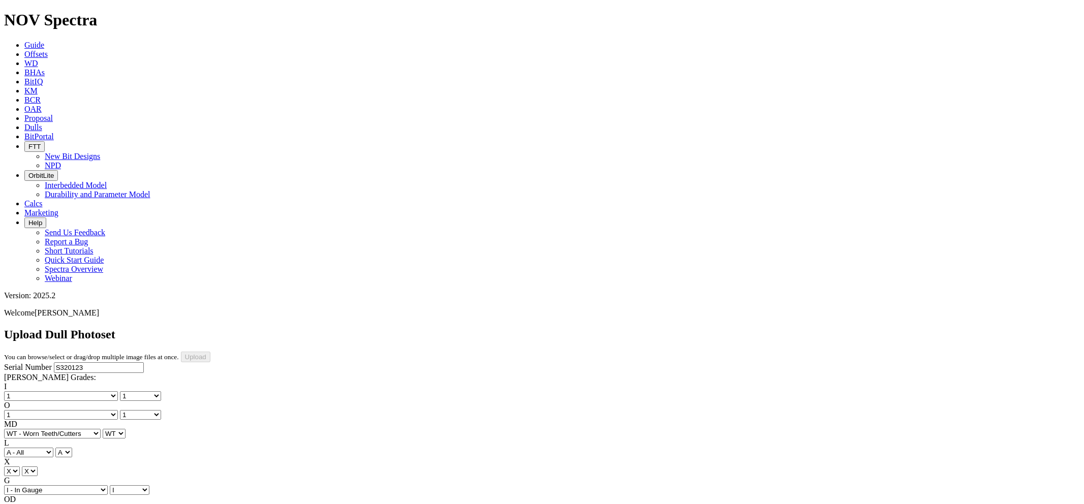
click at [53, 114] on span "Proposal" at bounding box center [38, 118] width 28 height 9
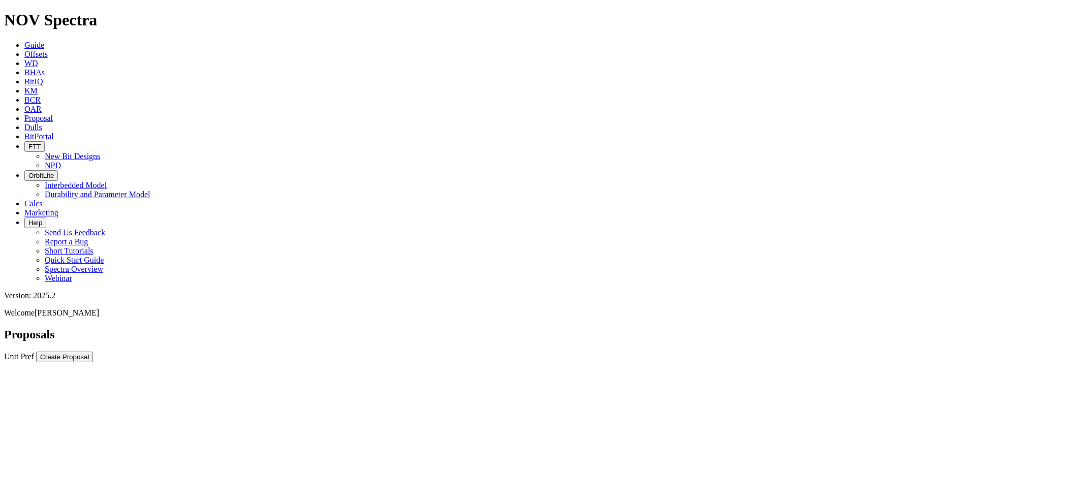
click at [42, 123] on span "Dulls" at bounding box center [33, 127] width 18 height 9
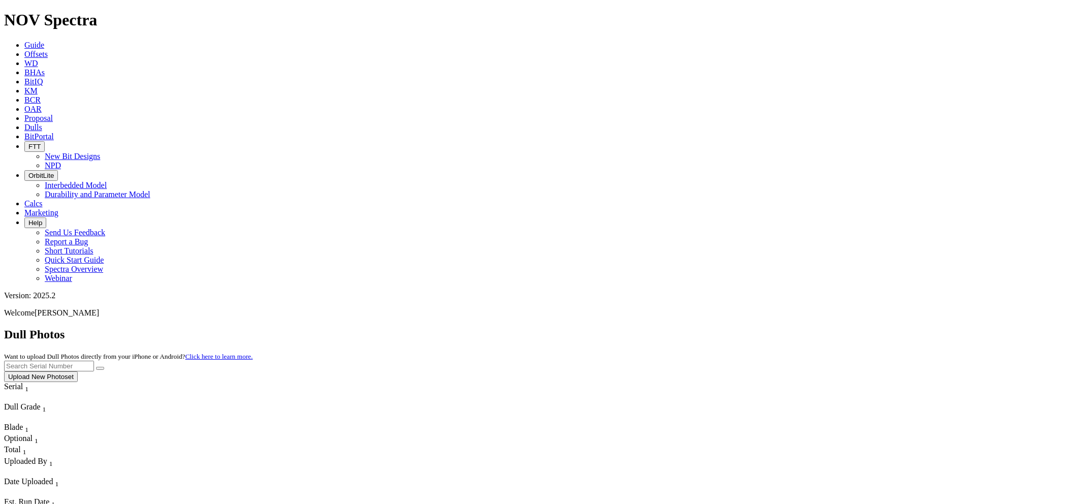
paste input "S320123"
type input "S320123"
click at [96, 367] on button "submit" at bounding box center [100, 368] width 8 height 3
click at [78, 372] on button "Upload New Photoset" at bounding box center [41, 377] width 74 height 11
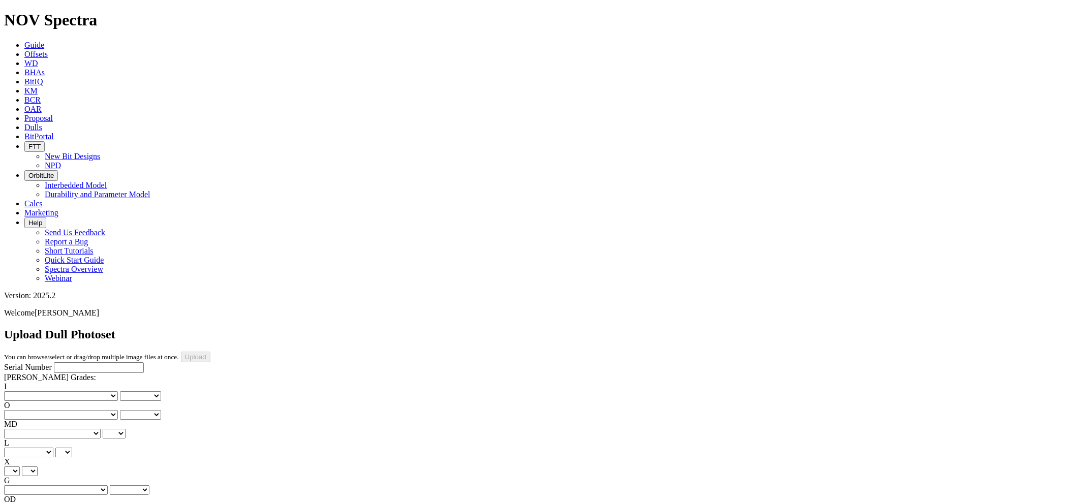
click at [54, 362] on input "Serial Number" at bounding box center [99, 367] width 90 height 11
paste input "S320123"
type input "S320123"
click at [61, 382] on div "I No lost, worn or damaged cutters 0 1 2 3 4 5 6 7 8 No diamond table left on a…" at bounding box center [542, 391] width 1076 height 19
click at [57, 391] on select "No lost, worn or damaged cutters 0 1 2 3 4 5 6 7 8 No diamond table left on any…" at bounding box center [61, 396] width 114 height 10
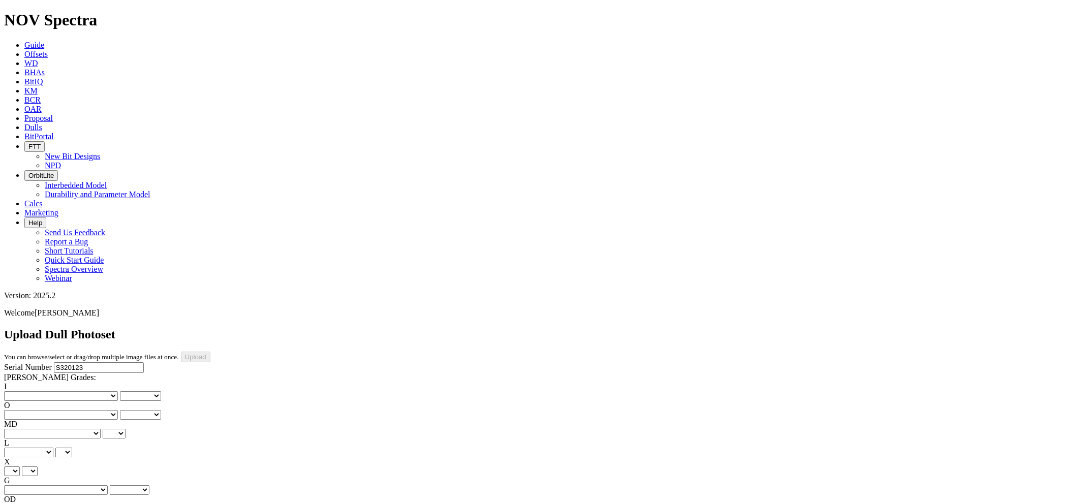
select select "number:1"
click at [20, 391] on select "No lost, worn or damaged cutters 0 1 2 3 4 5 6 7 8 No diamond table left on any…" at bounding box center [61, 396] width 114 height 10
select select "number:1"
click at [109, 410] on select "No lost, worn or damaged cutters 0 1 2 3 4 5 6 7 8 No diamond table left on any…" at bounding box center [61, 415] width 114 height 10
select select "number:1"
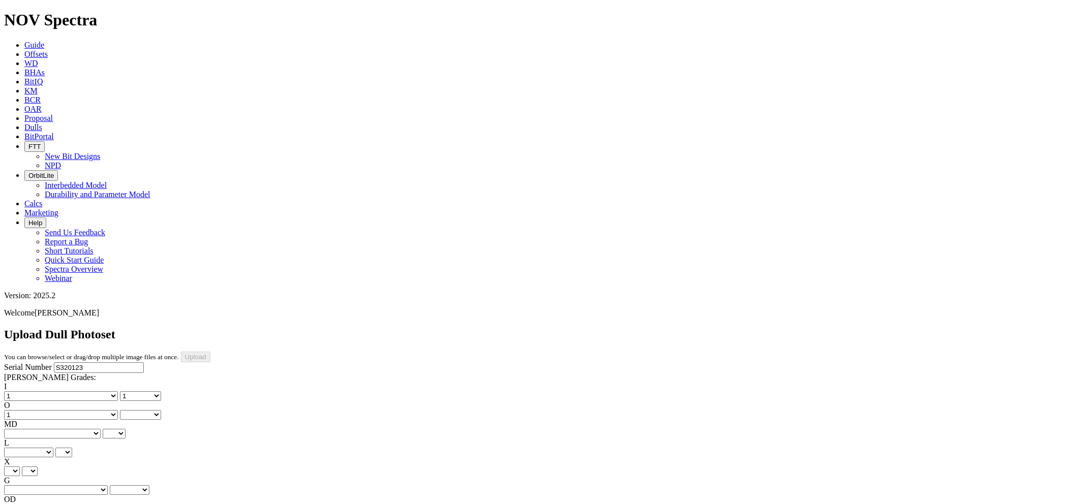
click at [72, 410] on select "No lost, worn or damaged cutters 0 1 2 3 4 5 6 7 8 No diamond table left on any…" at bounding box center [61, 415] width 114 height 10
select select "number:1"
click at [59, 429] on select "BF - Bond Failure BT - Broken Teeth/Cutters BU - Balled Up Bit CR - Cored CT - …" at bounding box center [52, 434] width 97 height 10
select select "string:WT"
click at [20, 429] on select "BF - Bond Failure BT - Broken Teeth/Cutters BU - Balled Up Bit CR - Cored CT - …" at bounding box center [52, 434] width 97 height 10
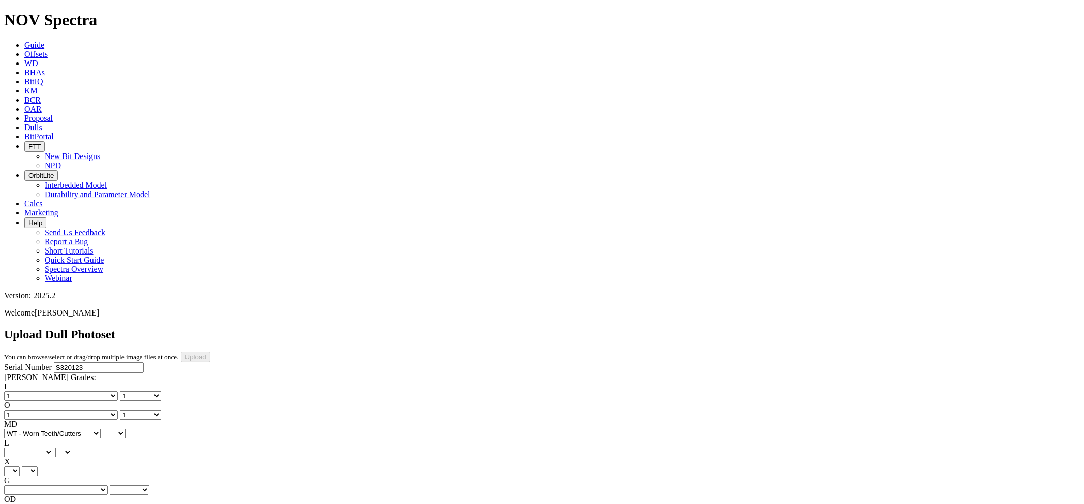
select select "string:WT"
click at [53, 448] on select "A - All C - Cone G - Gauge N - Nose S - Shoulder T - Taper" at bounding box center [28, 453] width 49 height 10
select select "string:A"
click at [53, 448] on select "A - All C - Cone G - Gauge N - Nose S - Shoulder T - Taper" at bounding box center [28, 453] width 49 height 10
select select "string:A"
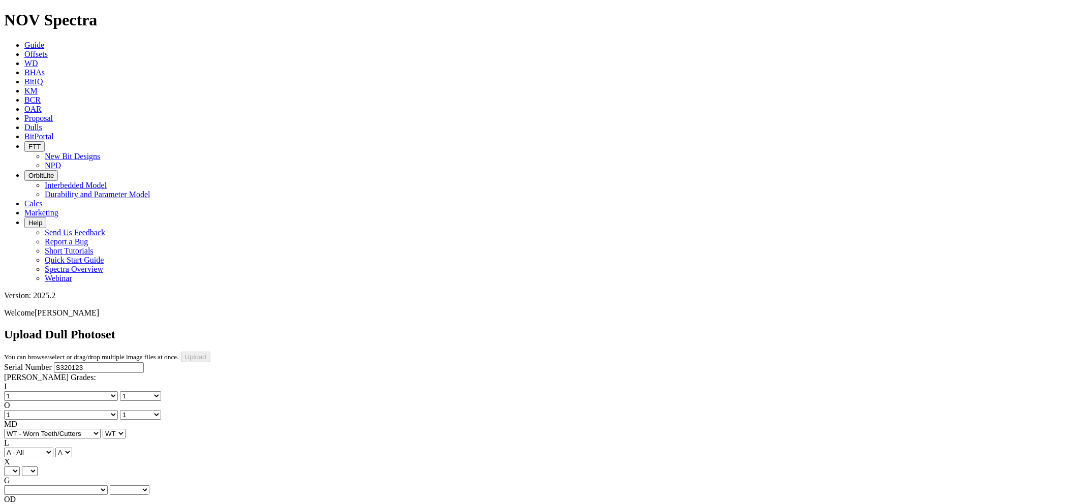
click at [20, 467] on select "X" at bounding box center [12, 472] width 16 height 10
select select "string:X"
click at [20, 467] on select "X" at bounding box center [12, 472] width 16 height 10
select select "string:X"
click at [105, 485] on select "Unknown I - In Gauge 1 - 1/16 in Undergauge" 2 - 2/16 in Undergauge = ⅛ in" 8 -…" at bounding box center [56, 490] width 104 height 10
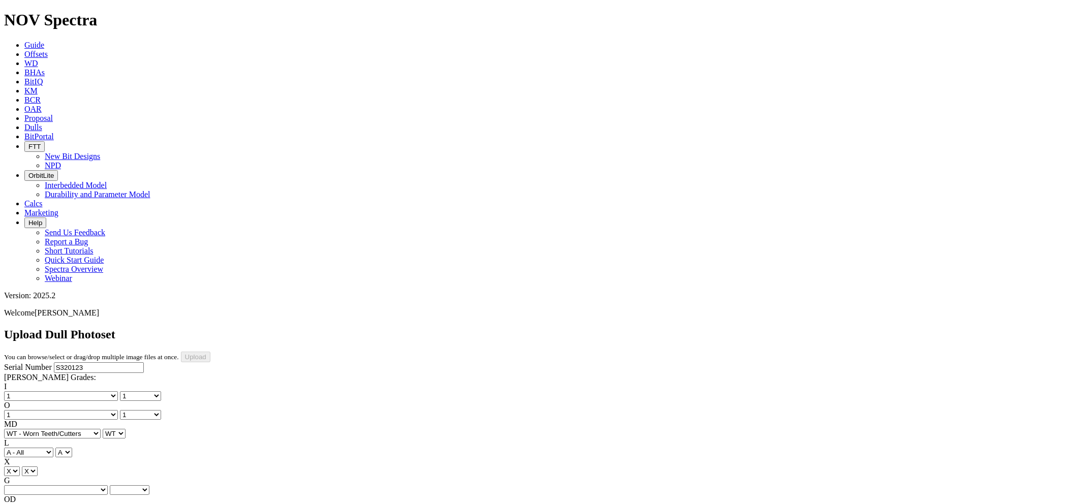
select select "string:I"
click at [72, 485] on select "Unknown I - In Gauge 1 - 1/16 in Undergauge" 2 - 2/16 in Undergauge = ⅛ in" 8 -…" at bounding box center [56, 490] width 104 height 10
select select "string:I"
click at [60, 504] on select "BF - Bond Failure BT - Broken Teeth/Cutters BU - Balled Up Bit CR - Cored CT - …" at bounding box center [52, 509] width 97 height 10
select select "string:NO"
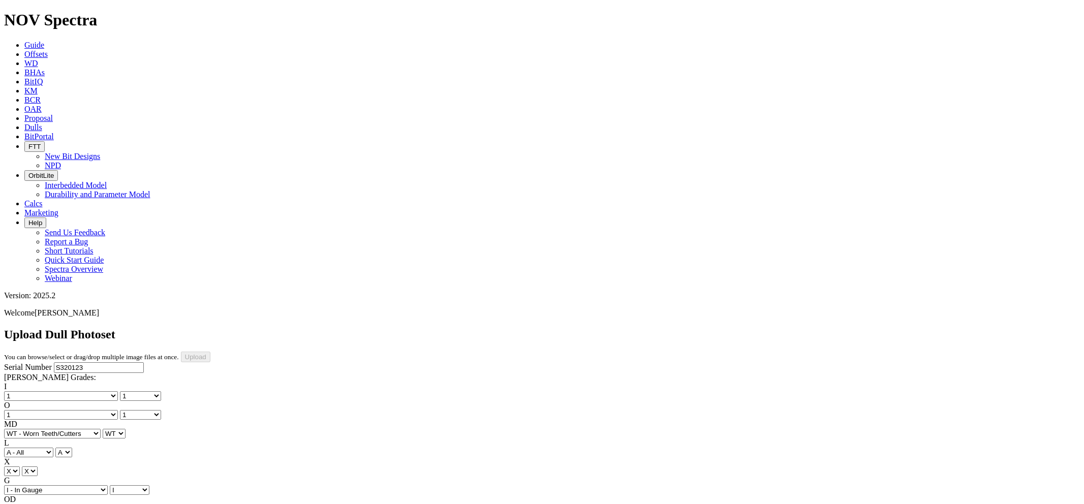
click at [20, 504] on select "BF - Bond Failure BT - Broken Teeth/Cutters BU - Balled Up Bit CR - Cored CT - …" at bounding box center [52, 509] width 97 height 10
select select "string:NO"
select select "string:TD"
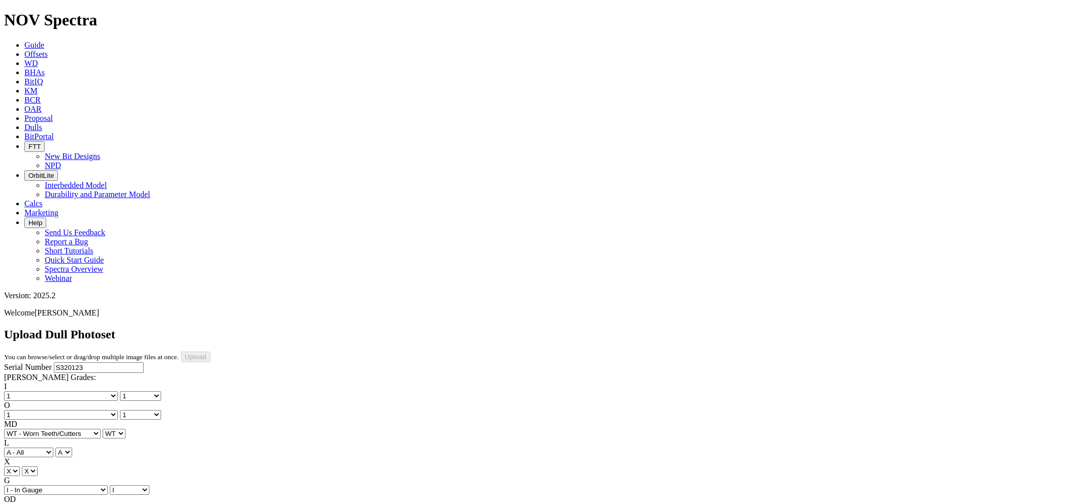
select select "string:TD"
type input "[DATE]"
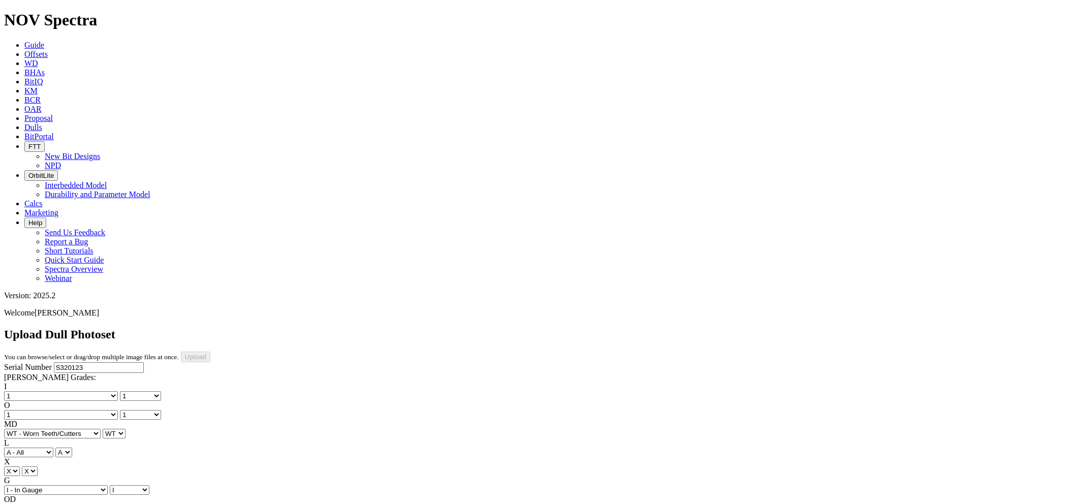
drag, startPoint x: 244, startPoint y: 234, endPoint x: 235, endPoint y: 260, distance: 27.3
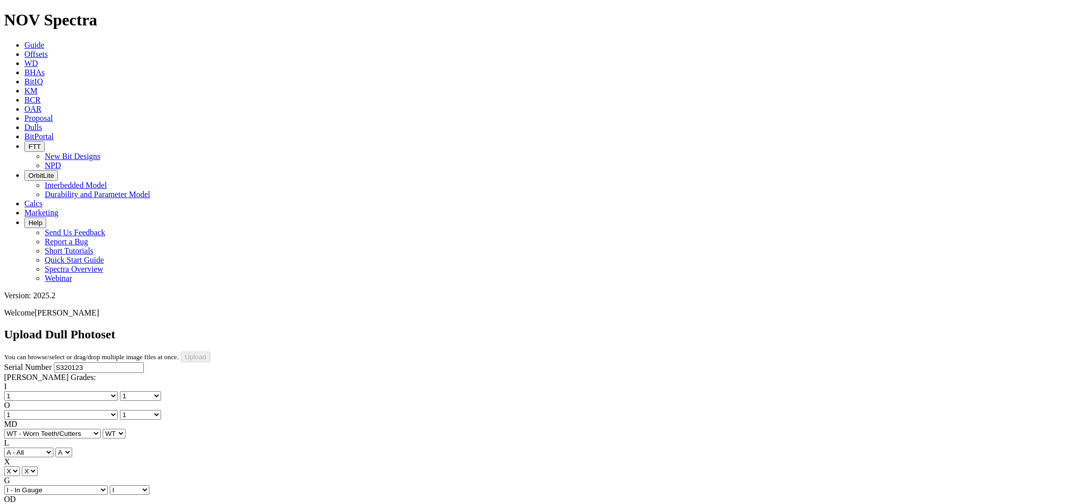
select select "string:BladePhoto1"
select select "number:1"
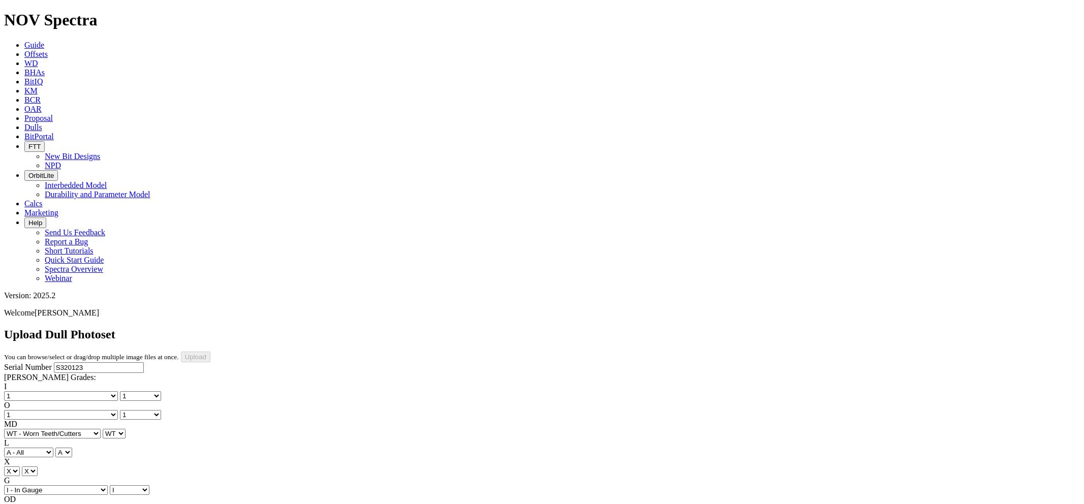
select select "number:1"
select select "string:WT"
select select "string:I"
select select "string:NO"
select select "string:TD"
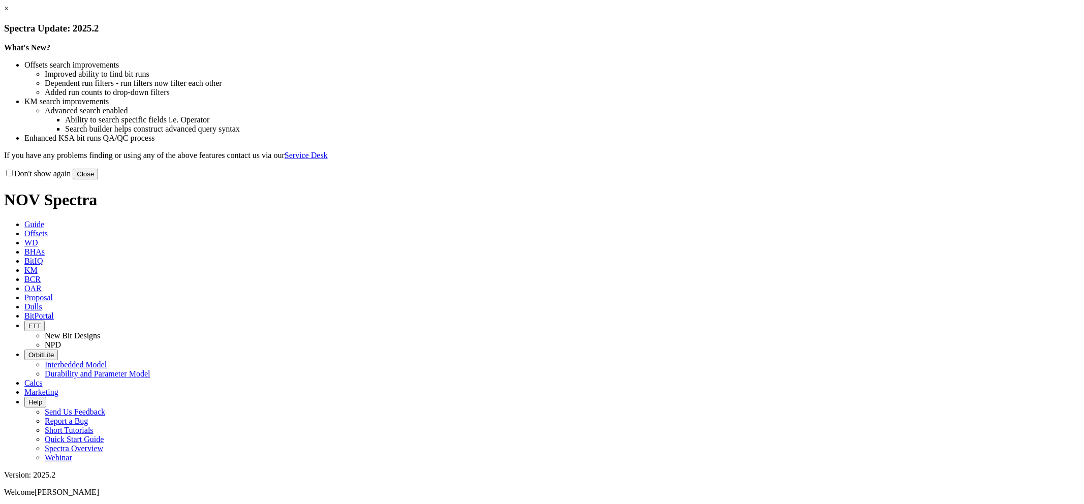
drag, startPoint x: 764, startPoint y: 82, endPoint x: 520, endPoint y: 53, distance: 245.6
click at [9, 13] on link "×" at bounding box center [6, 8] width 5 height 9
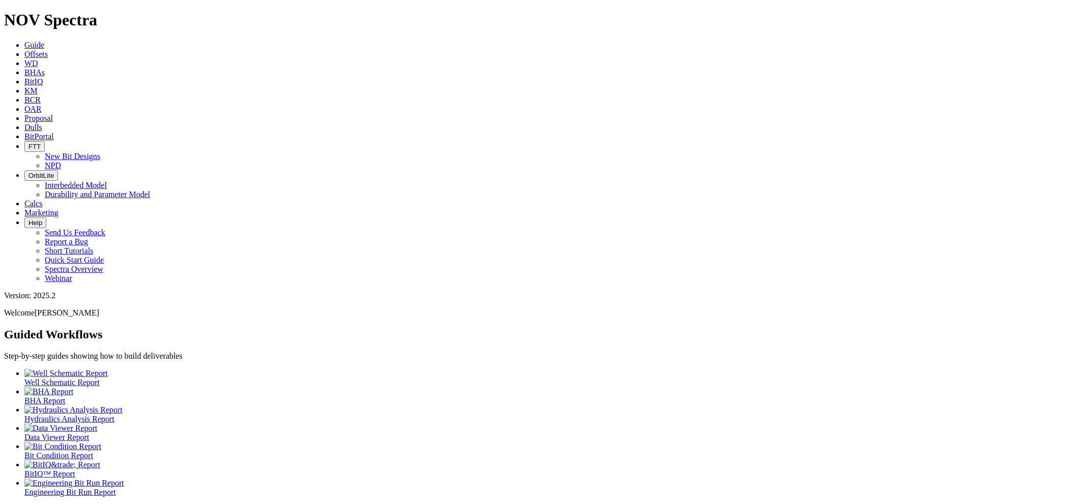
click at [24, 123] on icon at bounding box center [24, 127] width 0 height 9
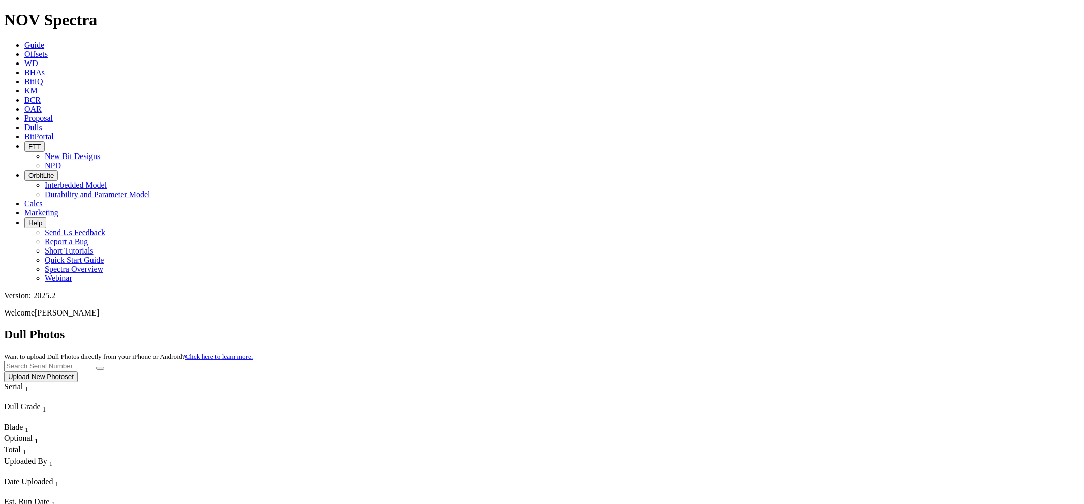
paste input "S320123"
type input "S320123"
click at [96, 367] on button "submit" at bounding box center [100, 368] width 8 height 3
click at [78, 372] on button "Upload New Photoset" at bounding box center [41, 377] width 74 height 11
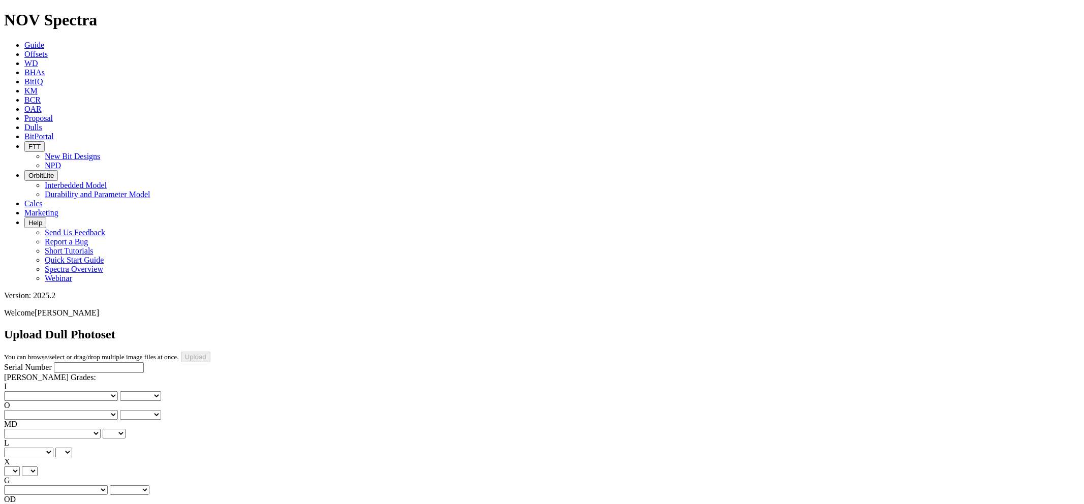
click at [92, 362] on input "Serial Number" at bounding box center [99, 367] width 90 height 11
paste input "S320123"
type input "S320123"
click at [58, 391] on select "No lost, worn or damaged cutters 0 1 2 3 4 5 6 7 8 No diamond table left on any…" at bounding box center [61, 396] width 114 height 10
select select "number:1"
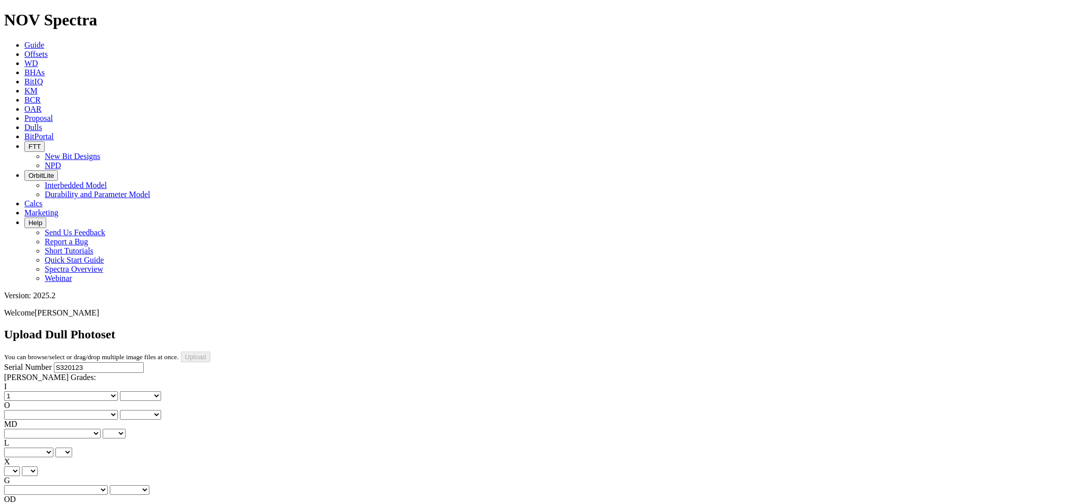
click at [20, 391] on select "No lost, worn or damaged cutters 0 1 2 3 4 5 6 7 8 No diamond table left on any…" at bounding box center [61, 396] width 114 height 10
select select "number:1"
click at [100, 410] on select "No lost, worn or damaged cutters 0 1 2 3 4 5 6 7 8 No diamond table left on any…" at bounding box center [61, 415] width 114 height 10
select select "number:1"
click at [72, 410] on select "No lost, worn or damaged cutters 0 1 2 3 4 5 6 7 8 No diamond table left on any…" at bounding box center [61, 415] width 114 height 10
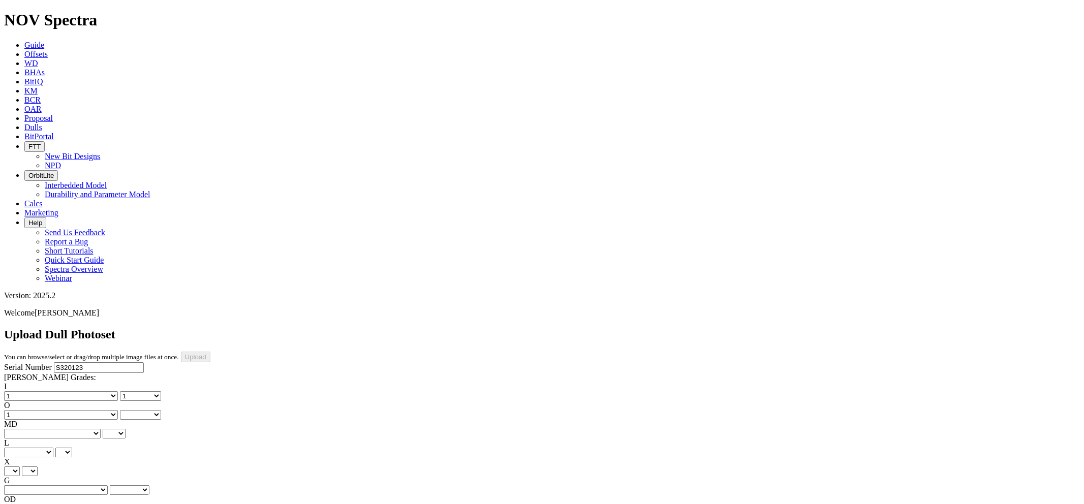
select select "number:1"
click at [59, 429] on select "BF - Bond Failure BT - Broken Teeth/Cutters BU - Balled Up Bit CR - Cored CT - …" at bounding box center [52, 434] width 97 height 10
select select "string:WT"
click at [20, 429] on select "BF - Bond Failure BT - Broken Teeth/Cutters BU - Balled Up Bit CR - Cored CT - …" at bounding box center [52, 434] width 97 height 10
select select "string:WT"
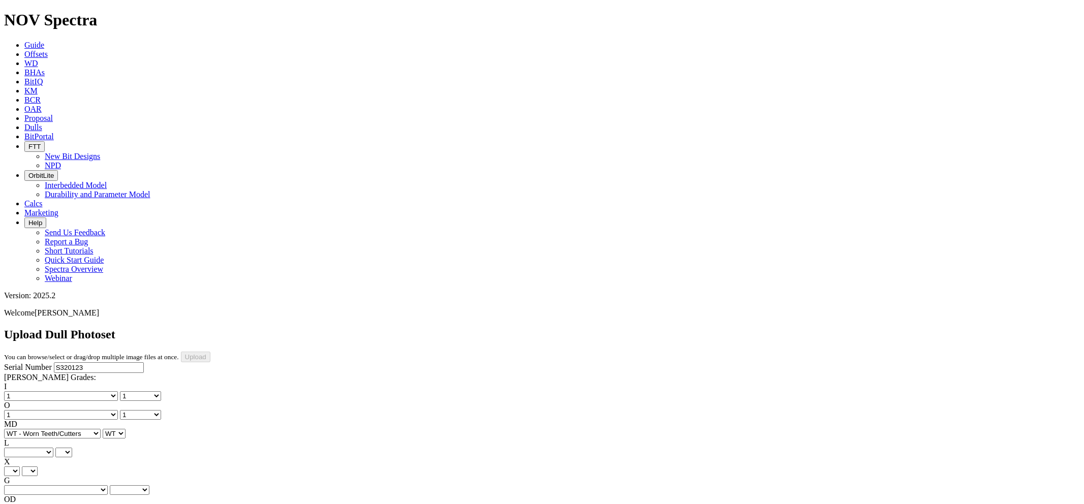
click at [53, 448] on select "A - All C - Cone G - Gauge N - Nose S - Shoulder T - Taper" at bounding box center [28, 453] width 49 height 10
select select "string:A"
click at [53, 448] on select "A - All C - Cone G - Gauge N - Nose S - Shoulder T - Taper" at bounding box center [28, 453] width 49 height 10
select select "string:A"
click at [20, 467] on select "X" at bounding box center [12, 472] width 16 height 10
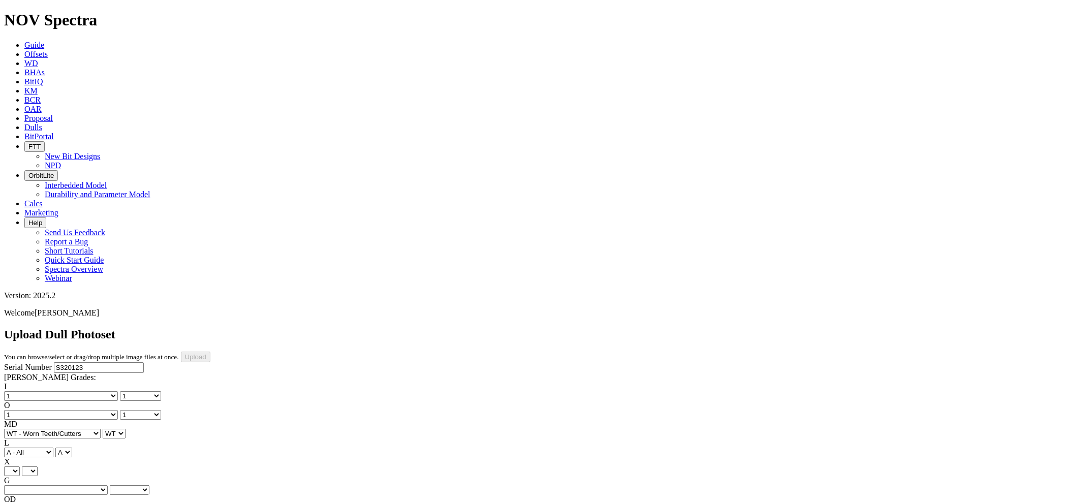
select select "string:X"
click at [20, 467] on select "X" at bounding box center [12, 472] width 16 height 10
select select "string:X"
click at [108, 485] on select "Unknown I - In Gauge 1 - 1/16 in Undergauge" 2 - 2/16 in Undergauge = ⅛ in" 8 -…" at bounding box center [56, 490] width 104 height 10
select select "string:I"
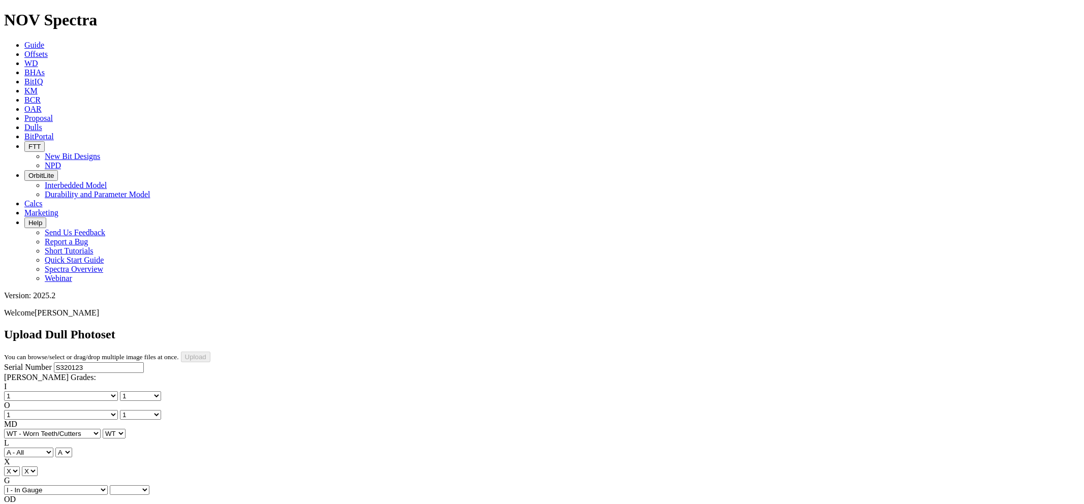
click at [72, 485] on select "Unknown I - In Gauge 1 - 1/16 in Undergauge" 2 - 2/16 in Undergauge = ⅛ in" 8 -…" at bounding box center [56, 490] width 104 height 10
select select "string:I"
click at [59, 504] on select "BF - Bond Failure BT - Broken Teeth/Cutters BU - Balled Up Bit CR - Cored CT - …" at bounding box center [52, 509] width 97 height 10
select select "string:OC"
click at [20, 504] on select "BF - Bond Failure BT - Broken Teeth/Cutters BU - Balled Up Bit CR - Cored CT - …" at bounding box center [52, 509] width 97 height 10
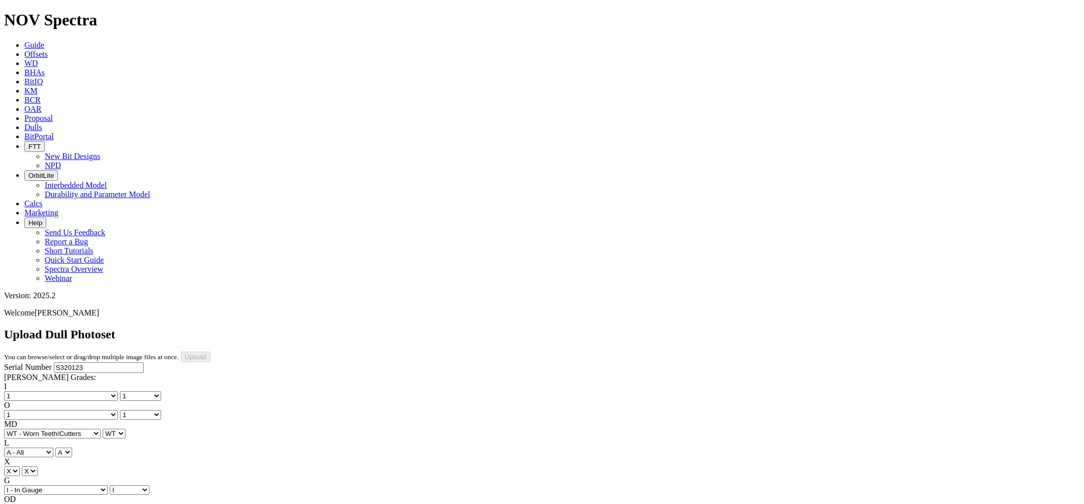
select select "string:OC"
select select "string:TD"
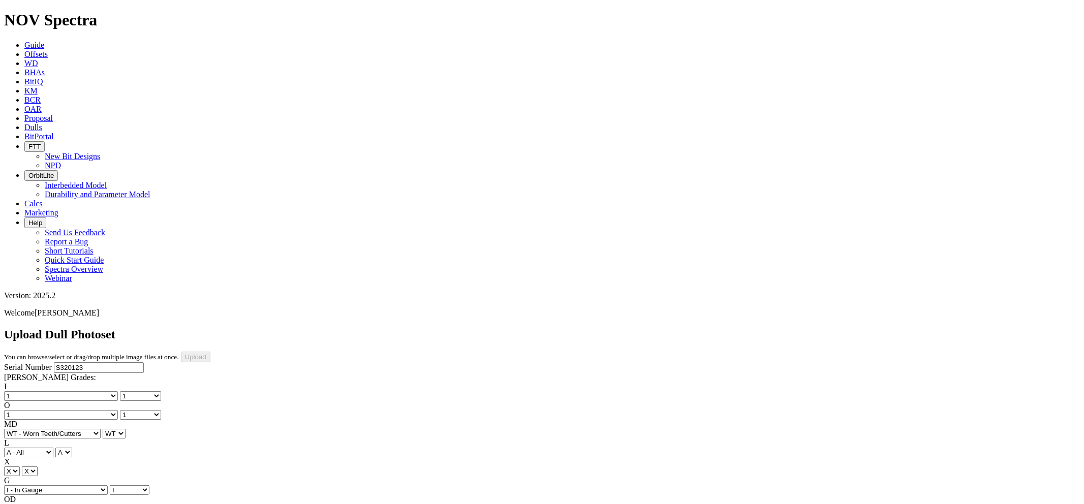
type input "[DATE]"
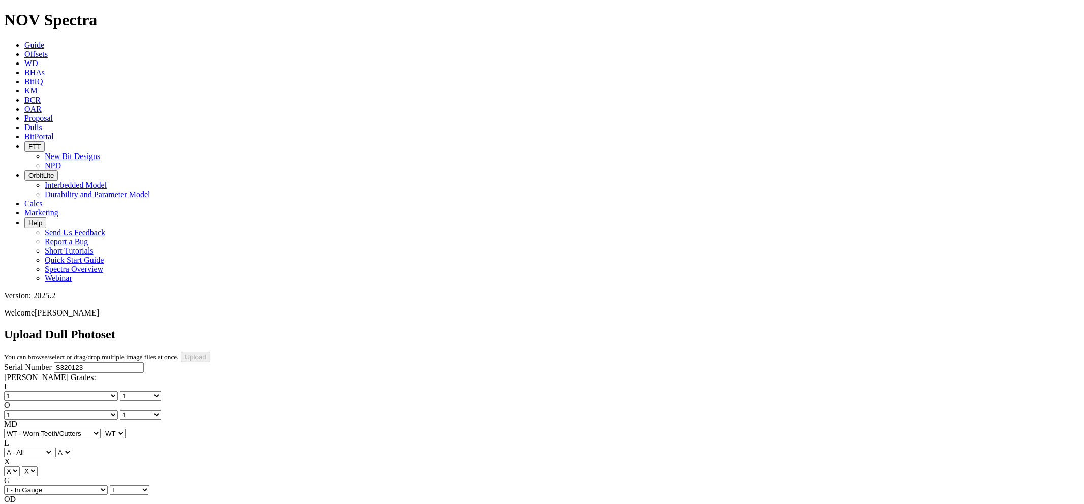
select select "string:BladePhoto1"
